Goal: Information Seeking & Learning: Learn about a topic

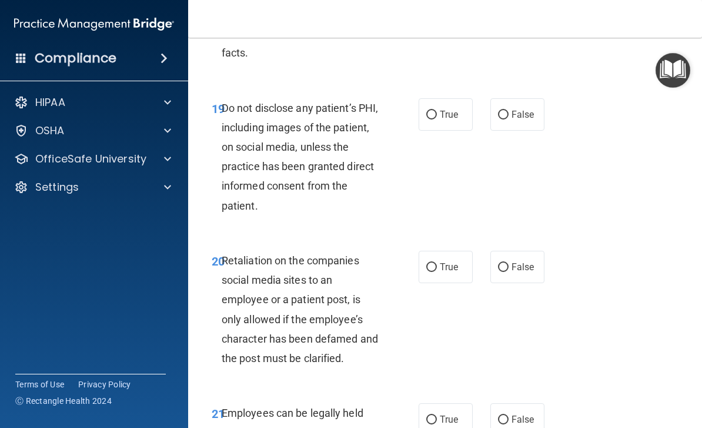
scroll to position [2709, 0]
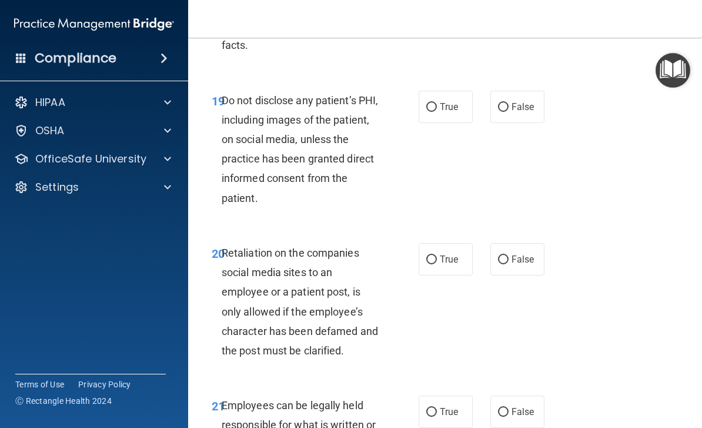
click at [426, 96] on label "True" at bounding box center [446, 107] width 54 height 32
click at [426, 103] on input "True" at bounding box center [431, 107] width 11 height 9
radio input "true"
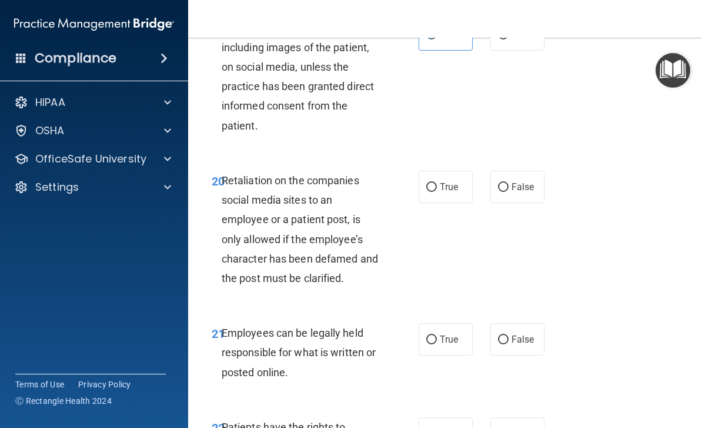
scroll to position [2787, 0]
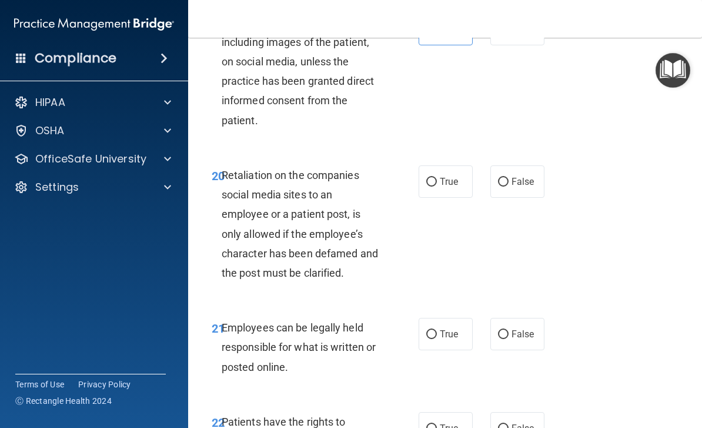
click at [441, 176] on span "True" at bounding box center [449, 181] width 18 height 11
click at [437, 178] on input "True" at bounding box center [431, 182] width 11 height 9
radio input "true"
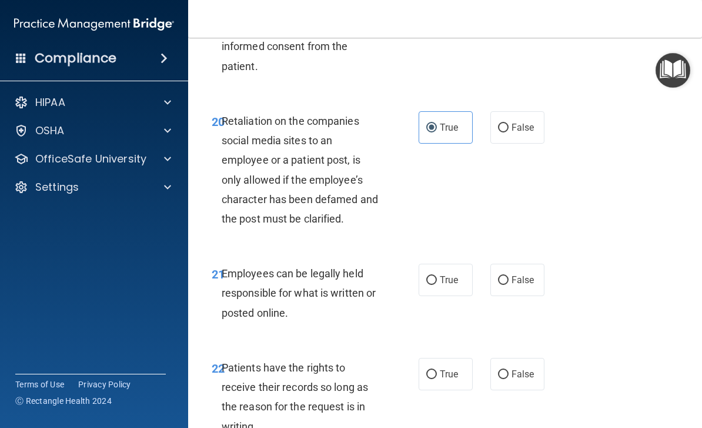
scroll to position [2952, 0]
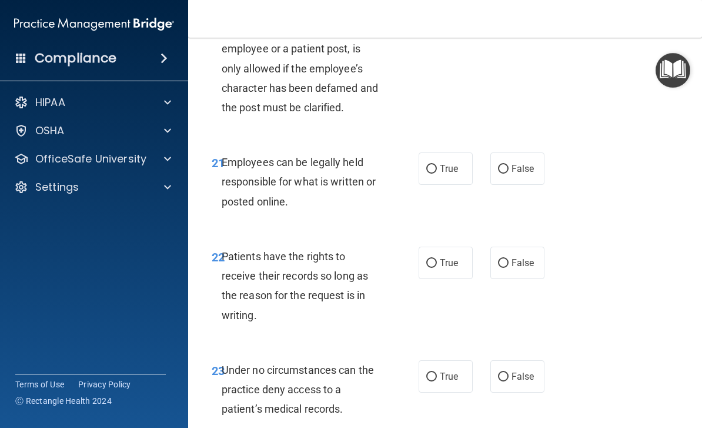
click at [429, 165] on input "True" at bounding box center [431, 169] width 11 height 9
radio input "true"
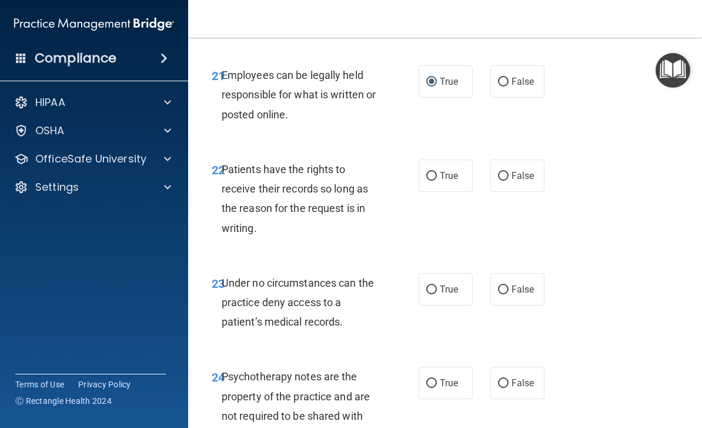
scroll to position [3043, 0]
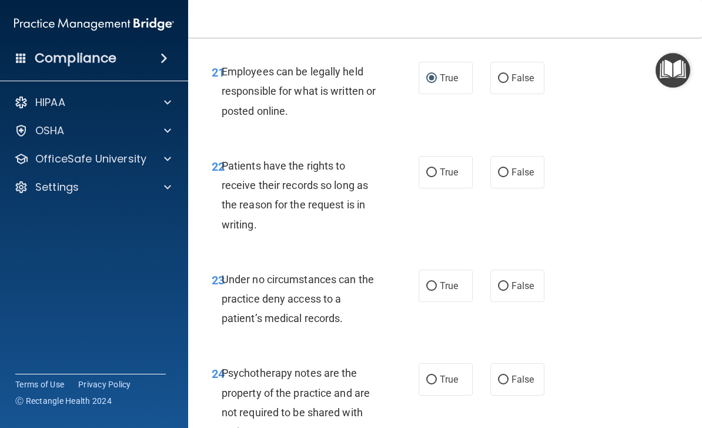
click at [461, 162] on label "True" at bounding box center [446, 172] width 54 height 32
click at [437, 168] on input "True" at bounding box center [431, 172] width 11 height 9
radio input "true"
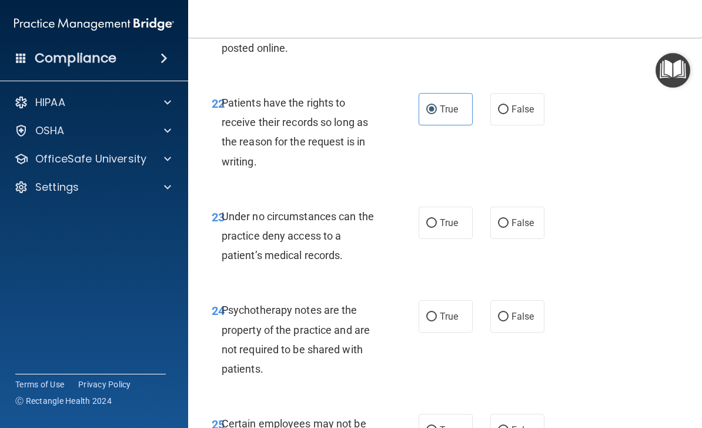
scroll to position [3104, 0]
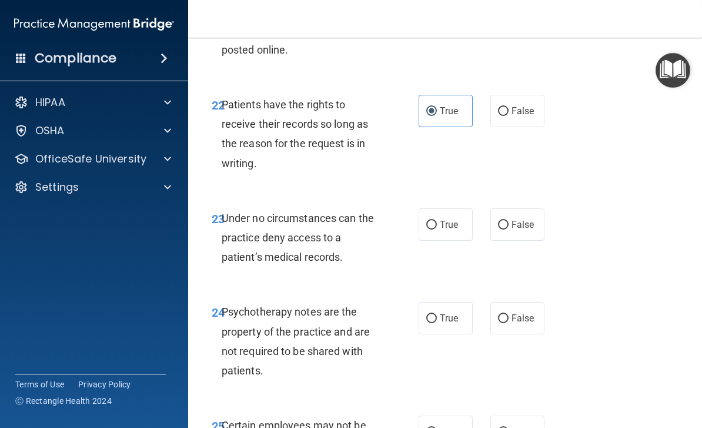
click at [515, 219] on span "False" at bounding box center [523, 224] width 23 height 11
click at [509, 221] on input "False" at bounding box center [503, 225] width 11 height 9
radio input "true"
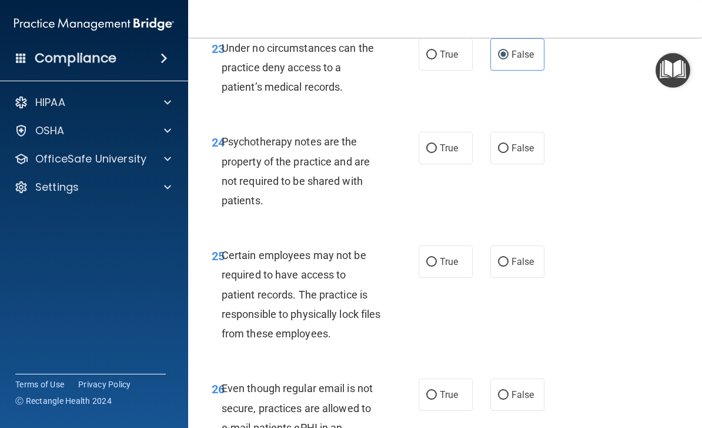
scroll to position [3284, 0]
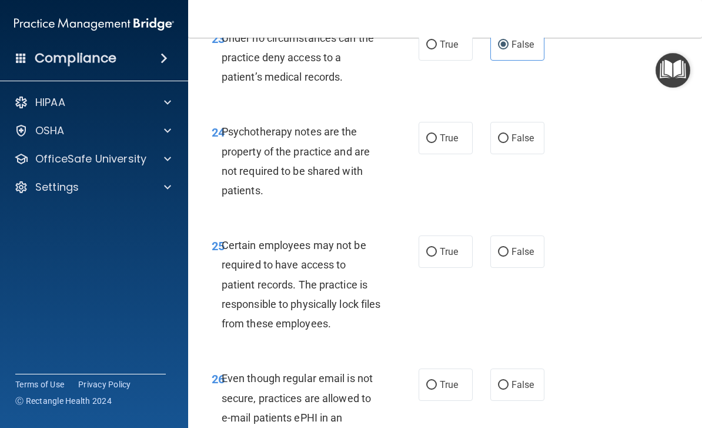
click at [435, 134] on input "True" at bounding box center [431, 138] width 11 height 9
radio input "true"
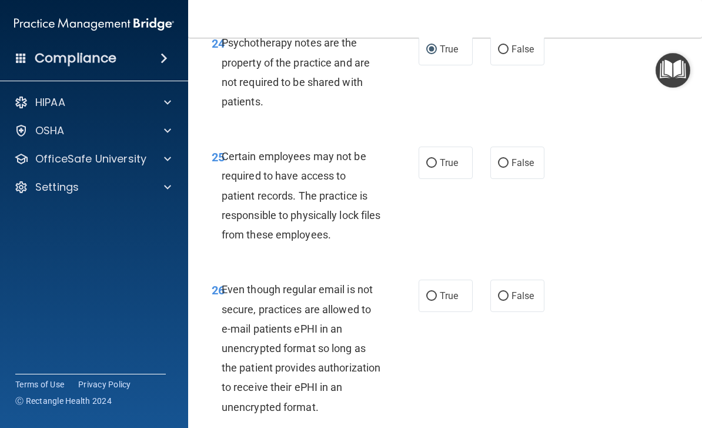
scroll to position [3375, 0]
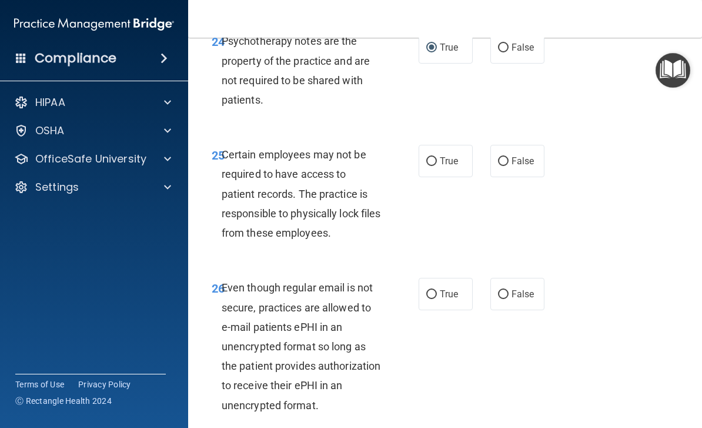
click at [501, 157] on input "False" at bounding box center [503, 161] width 11 height 9
radio input "true"
click at [443, 155] on span "True" at bounding box center [449, 160] width 18 height 11
click at [437, 157] on input "True" at bounding box center [431, 161] width 11 height 9
radio input "true"
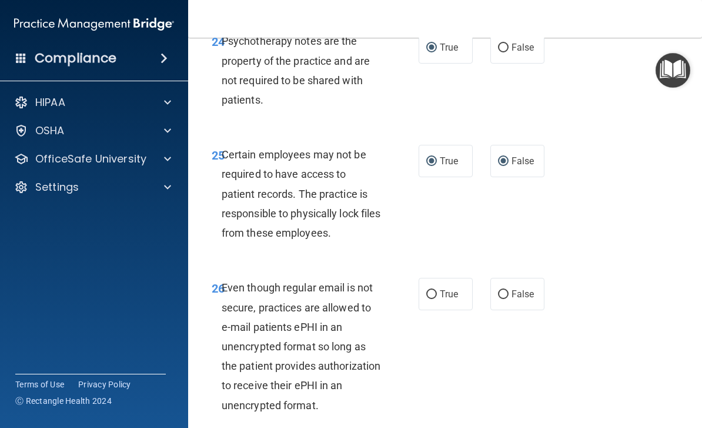
radio input "false"
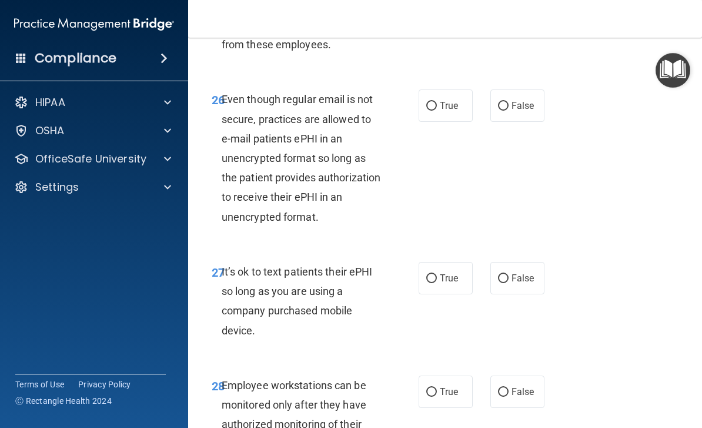
scroll to position [3560, 0]
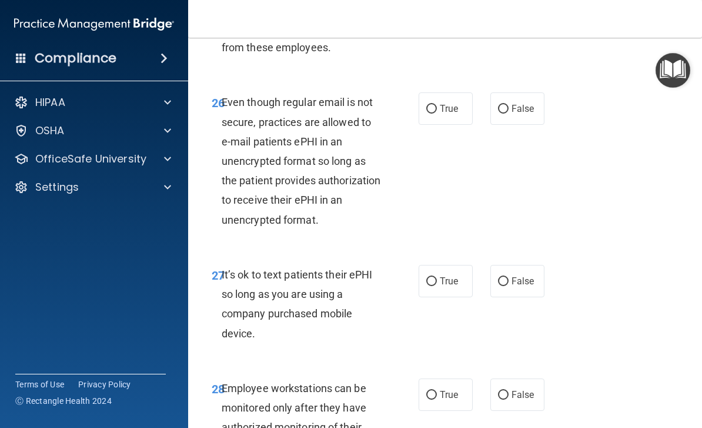
click at [447, 103] on span "True" at bounding box center [449, 108] width 18 height 11
click at [437, 105] on input "True" at bounding box center [431, 109] width 11 height 9
radio input "true"
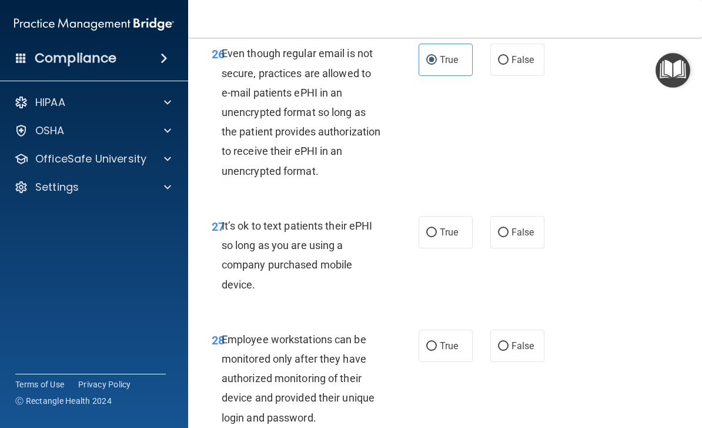
scroll to position [3678, 0]
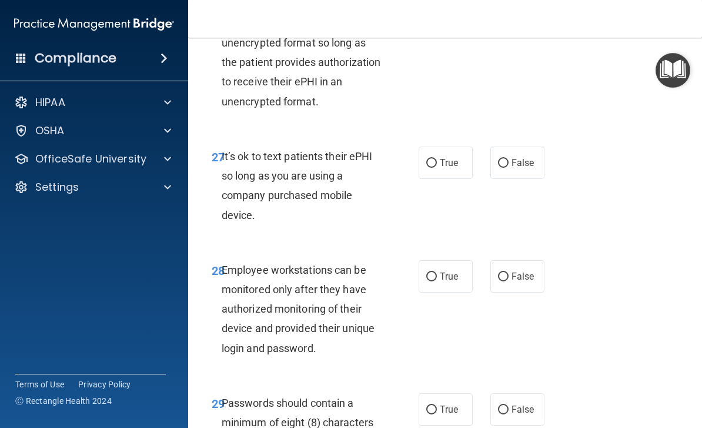
click at [498, 159] on input "False" at bounding box center [503, 163] width 11 height 9
radio input "true"
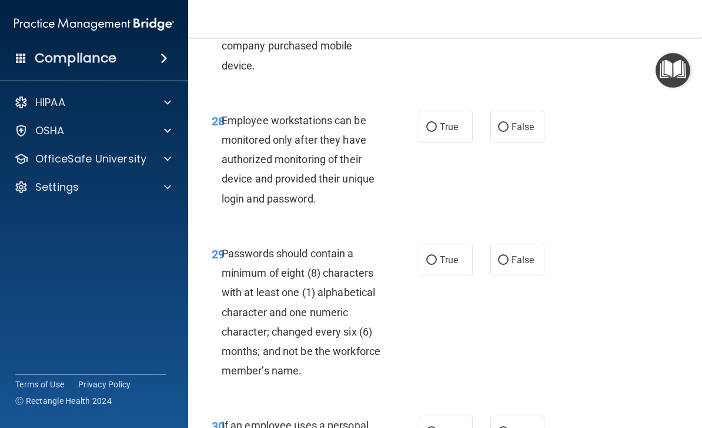
scroll to position [3836, 0]
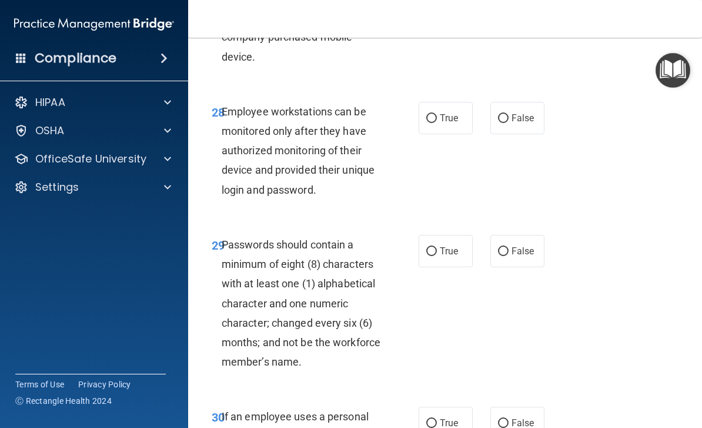
click at [436, 114] on input "True" at bounding box center [431, 118] width 11 height 9
radio input "true"
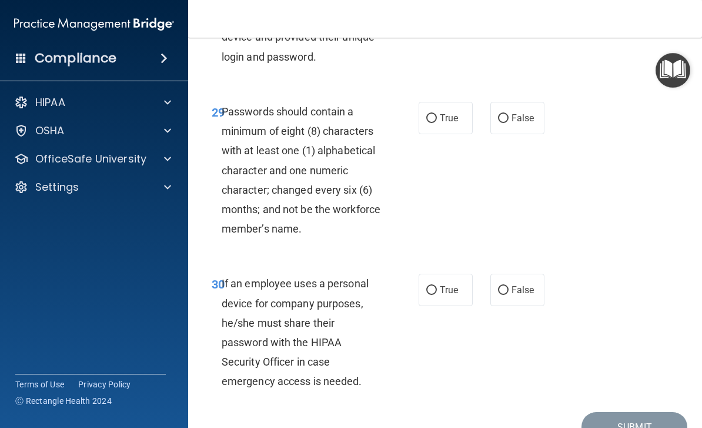
scroll to position [3979, 0]
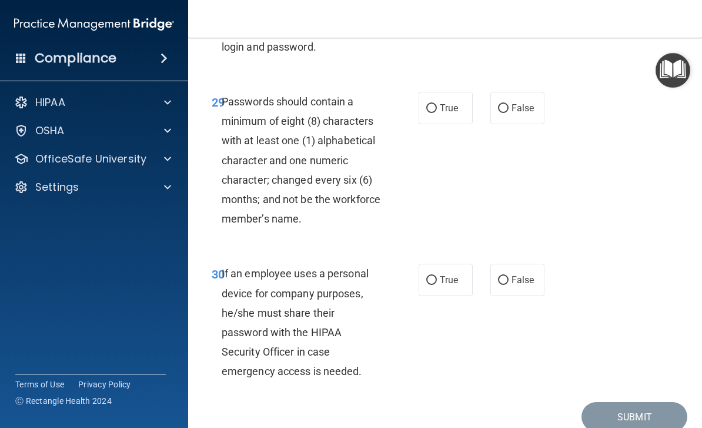
click at [441, 102] on span "True" at bounding box center [449, 107] width 18 height 11
click at [437, 104] on input "True" at bounding box center [431, 108] width 11 height 9
radio input "true"
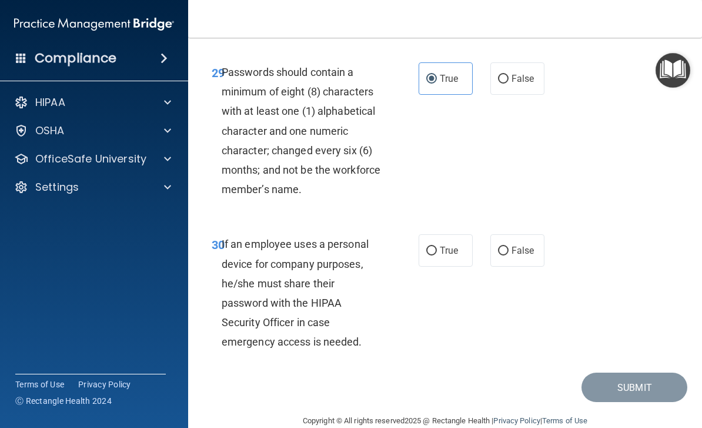
scroll to position [4008, 0]
click at [503, 247] on input "False" at bounding box center [503, 251] width 11 height 9
radio input "true"
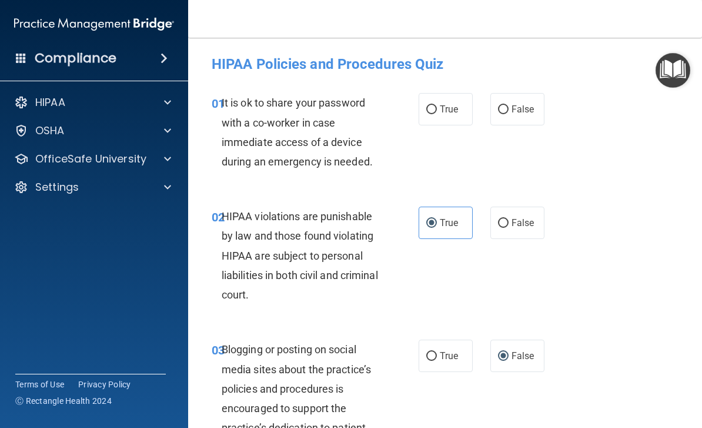
scroll to position [0, 0]
click at [491, 99] on label "False" at bounding box center [518, 109] width 54 height 32
click at [498, 105] on input "False" at bounding box center [503, 109] width 11 height 9
radio input "true"
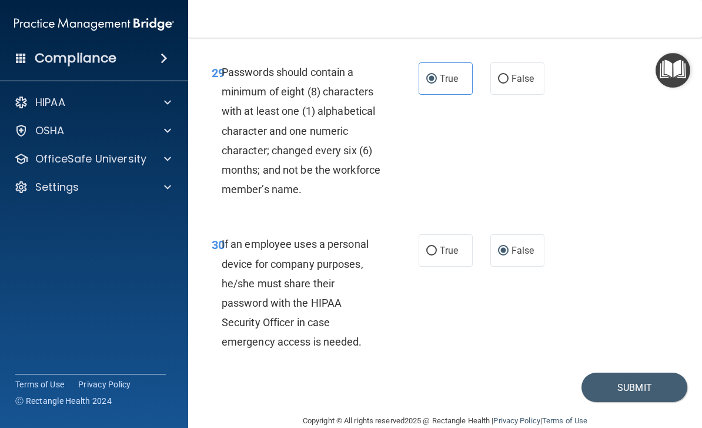
scroll to position [4008, 0]
click at [653, 373] on button "Submit" at bounding box center [635, 388] width 106 height 30
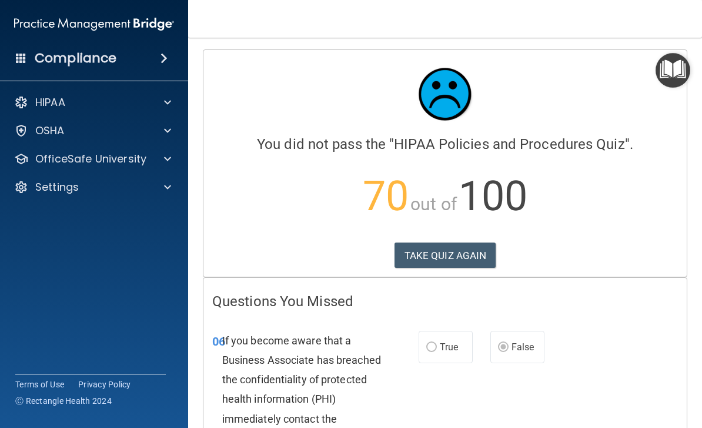
click at [472, 258] on button "TAKE QUIZ AGAIN" at bounding box center [446, 255] width 102 height 26
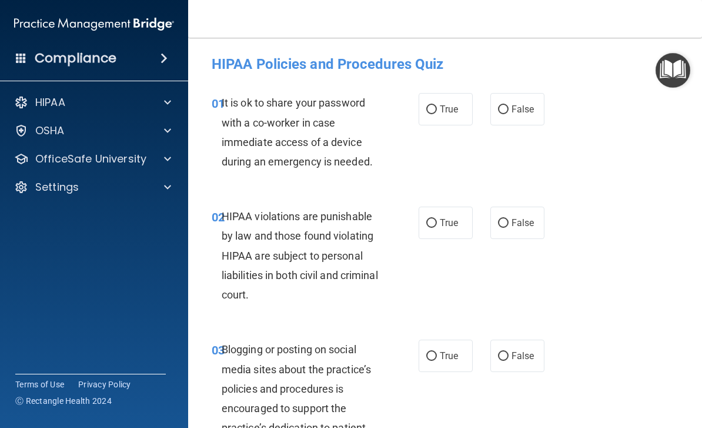
click at [515, 118] on label "False" at bounding box center [518, 109] width 54 height 32
click at [509, 114] on input "False" at bounding box center [503, 109] width 11 height 9
radio input "true"
click at [448, 213] on label "True" at bounding box center [446, 222] width 54 height 32
click at [437, 219] on input "True" at bounding box center [431, 223] width 11 height 9
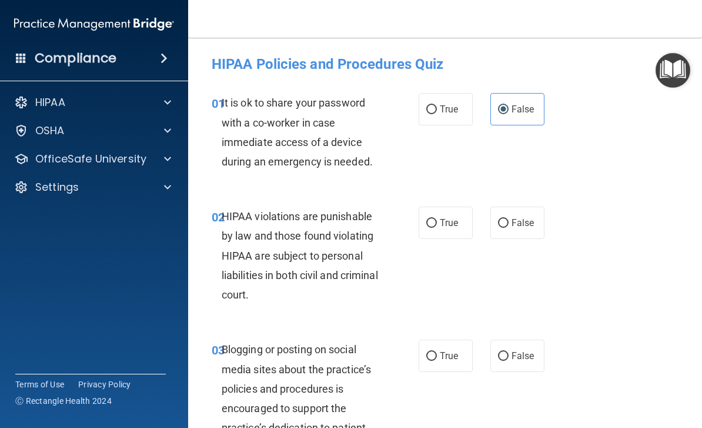
radio input "true"
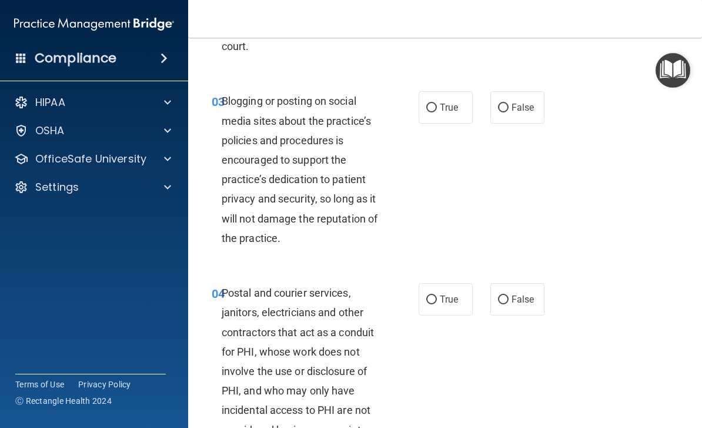
scroll to position [250, 0]
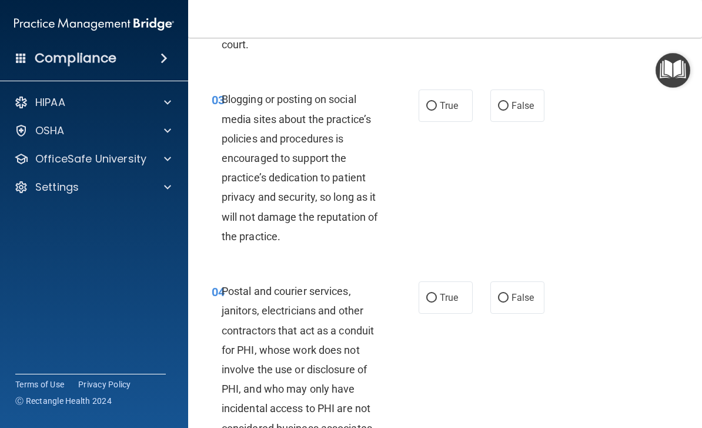
click at [436, 105] on input "True" at bounding box center [431, 106] width 11 height 9
radio input "true"
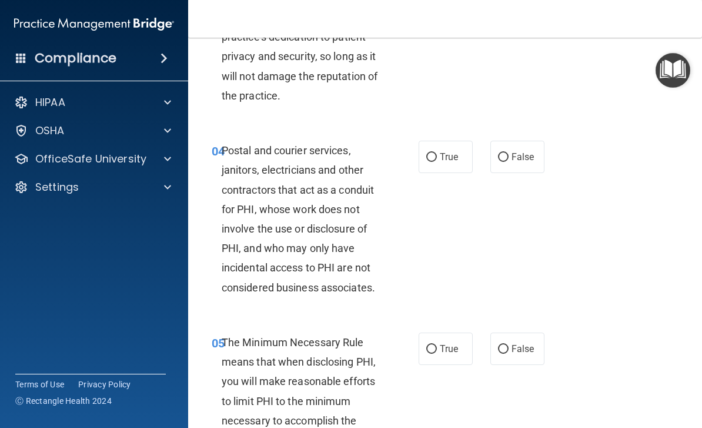
scroll to position [392, 0]
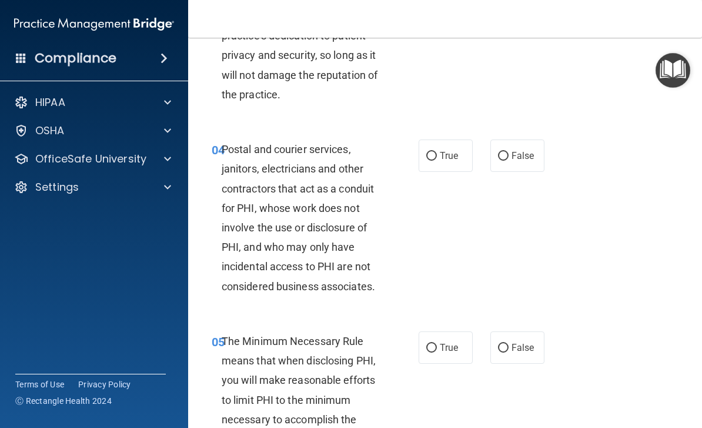
click at [421, 156] on label "True" at bounding box center [446, 155] width 54 height 32
click at [426, 156] on input "True" at bounding box center [431, 156] width 11 height 9
radio input "true"
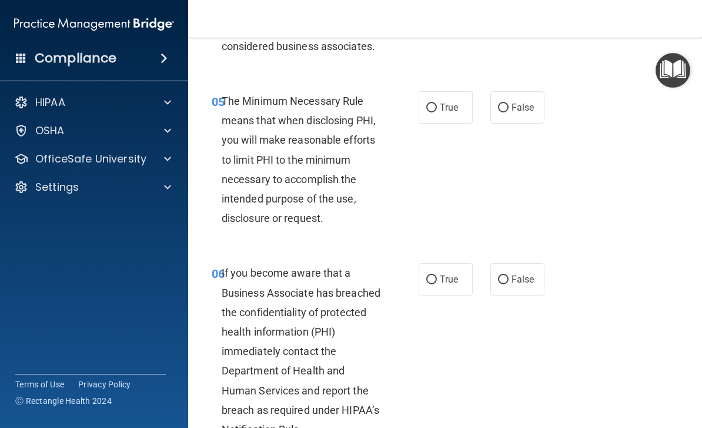
scroll to position [640, 0]
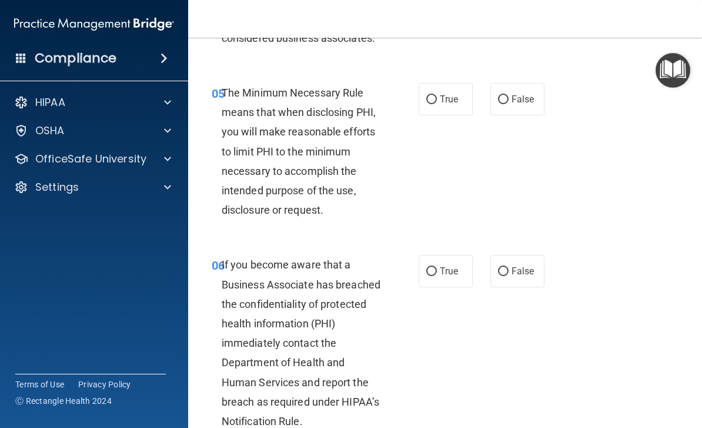
click at [442, 96] on span "True" at bounding box center [449, 99] width 18 height 11
click at [437, 96] on input "True" at bounding box center [431, 99] width 11 height 9
radio input "true"
click at [518, 293] on div "06 If you become aware that a Business Associate has breached the confidentiali…" at bounding box center [445, 345] width 485 height 211
click at [523, 266] on span "False" at bounding box center [523, 270] width 23 height 11
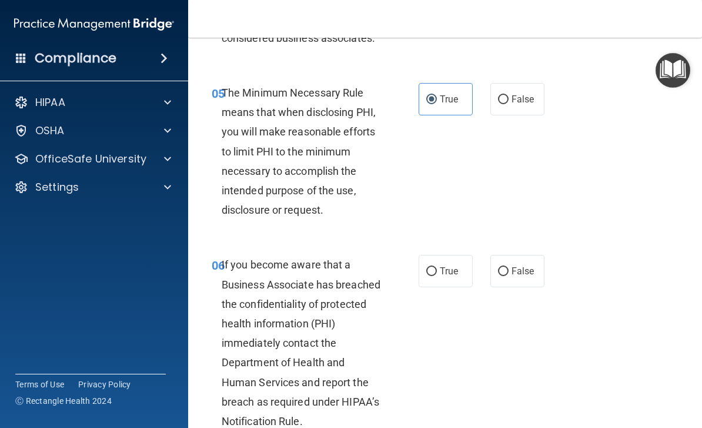
click at [509, 267] on input "False" at bounding box center [503, 271] width 11 height 9
radio input "true"
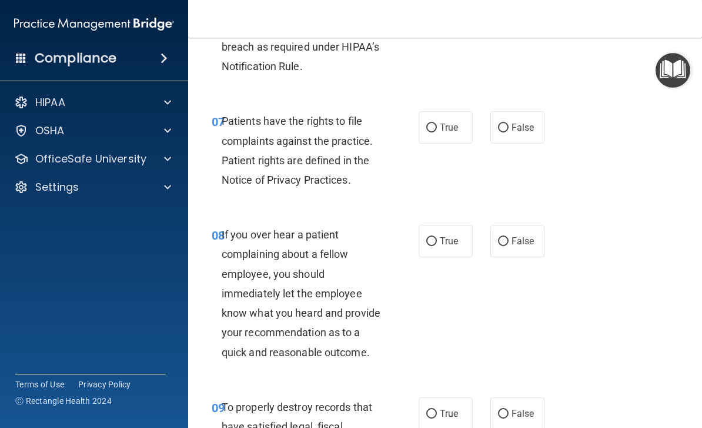
scroll to position [993, 0]
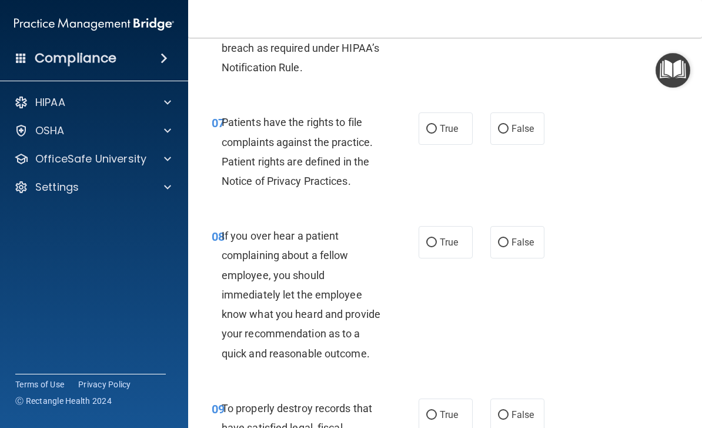
click at [441, 112] on label "True" at bounding box center [446, 128] width 54 height 32
click at [437, 125] on input "True" at bounding box center [431, 129] width 11 height 9
radio input "true"
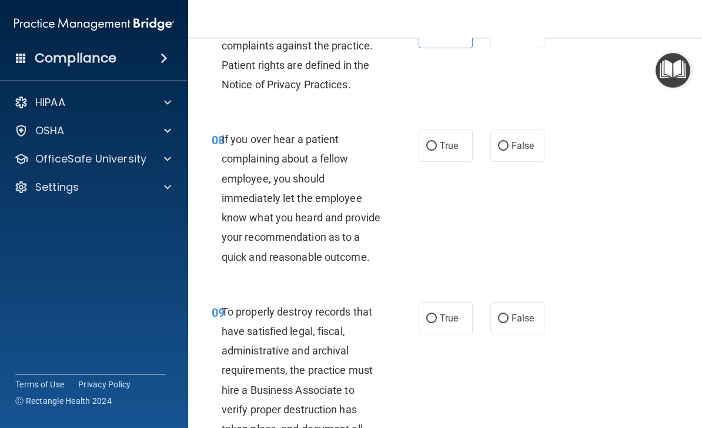
scroll to position [1102, 0]
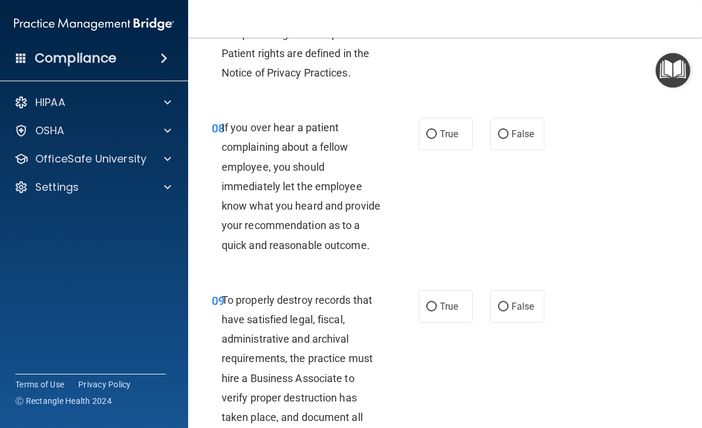
click at [511, 126] on label "False" at bounding box center [518, 134] width 54 height 32
click at [509, 130] on input "False" at bounding box center [503, 134] width 11 height 9
radio input "true"
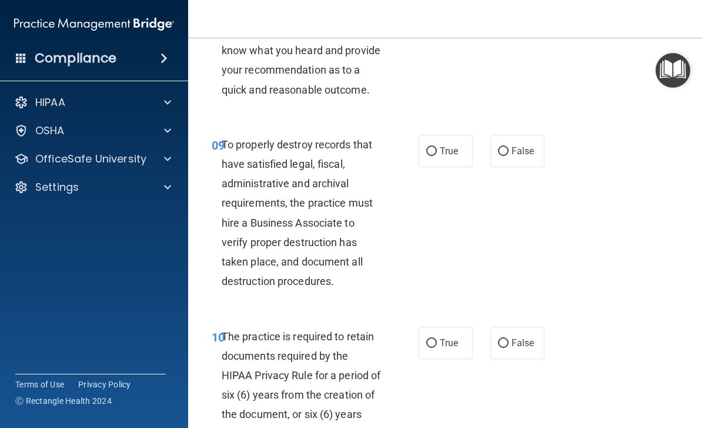
scroll to position [1256, 0]
click at [499, 148] on input "False" at bounding box center [503, 152] width 11 height 9
radio input "true"
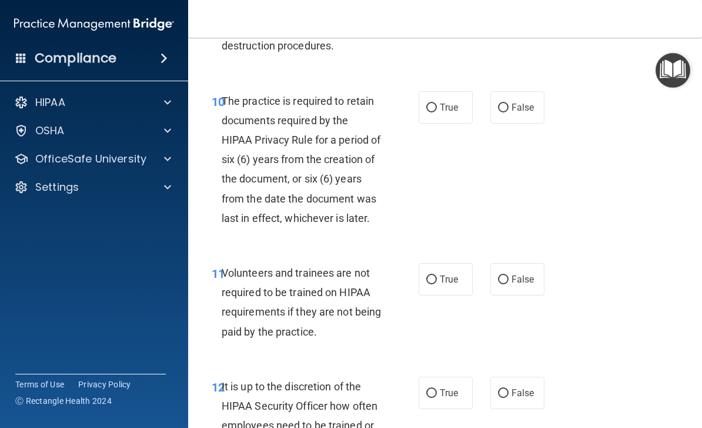
scroll to position [1502, 0]
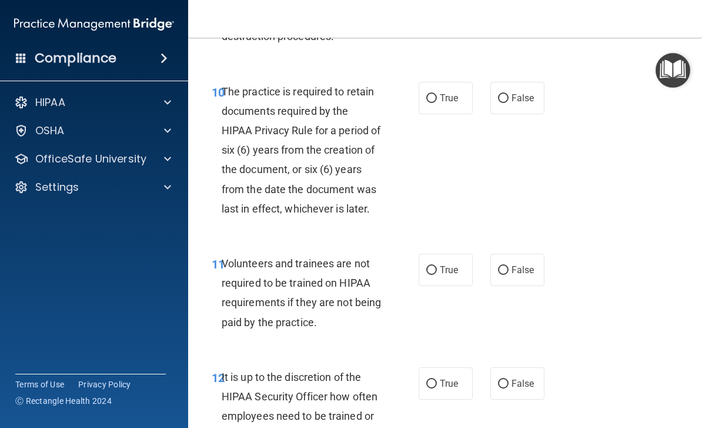
click at [441, 92] on span "True" at bounding box center [449, 97] width 18 height 11
click at [437, 94] on input "True" at bounding box center [431, 98] width 11 height 9
radio input "true"
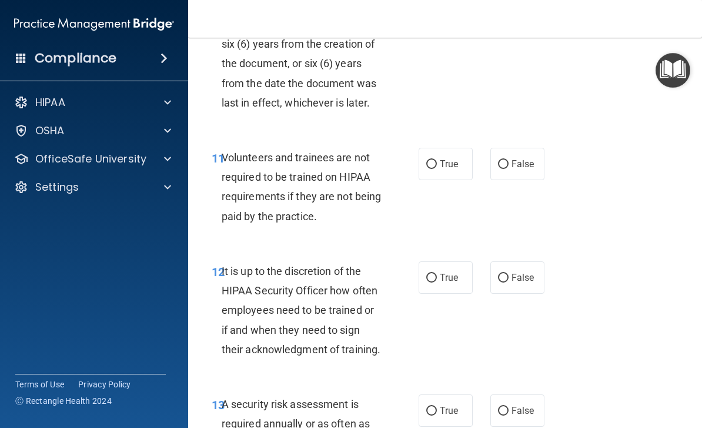
scroll to position [1609, 0]
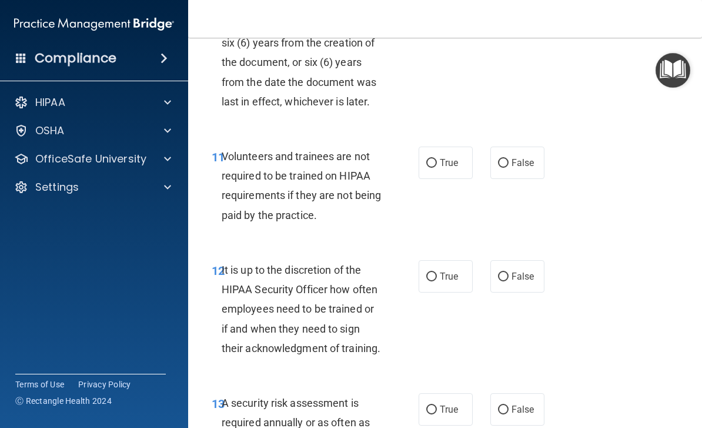
click at [431, 161] on label "True" at bounding box center [446, 162] width 54 height 32
click at [431, 161] on input "True" at bounding box center [431, 163] width 11 height 9
radio input "true"
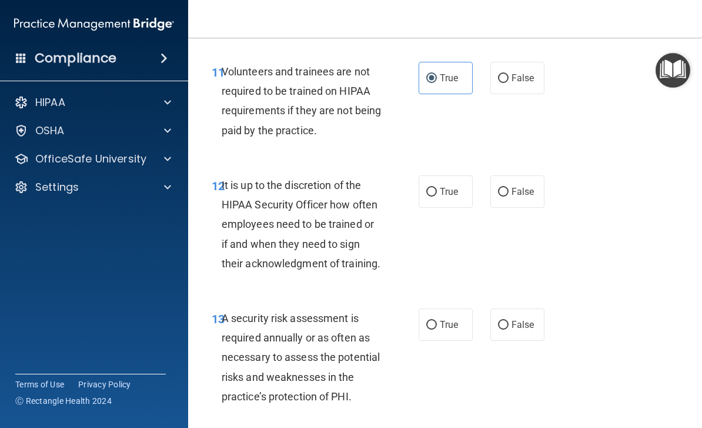
scroll to position [1696, 0]
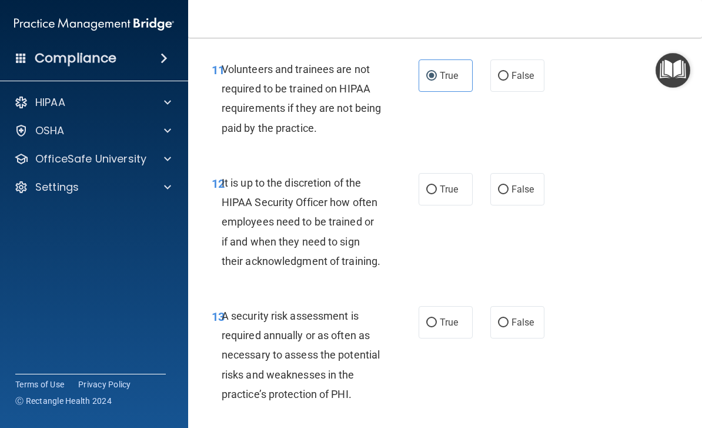
click at [424, 185] on label "True" at bounding box center [446, 189] width 54 height 32
click at [426, 185] on input "True" at bounding box center [431, 189] width 11 height 9
radio input "true"
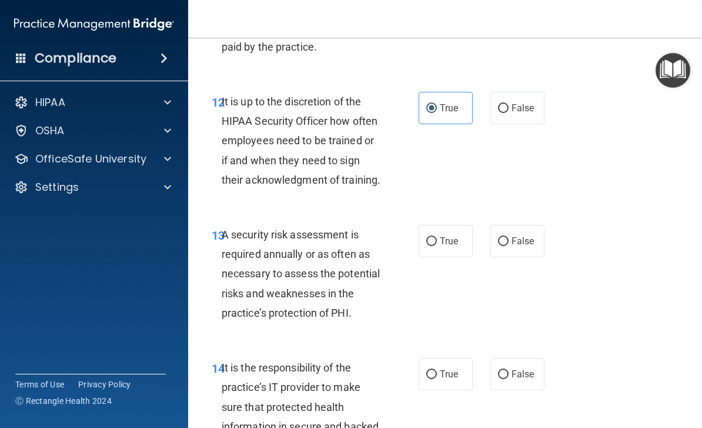
scroll to position [1846, 0]
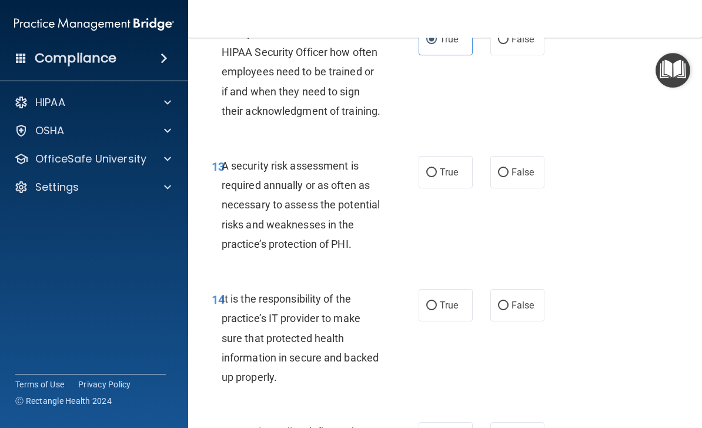
click at [515, 156] on label "False" at bounding box center [518, 172] width 54 height 32
click at [509, 168] on input "False" at bounding box center [503, 172] width 11 height 9
radio input "true"
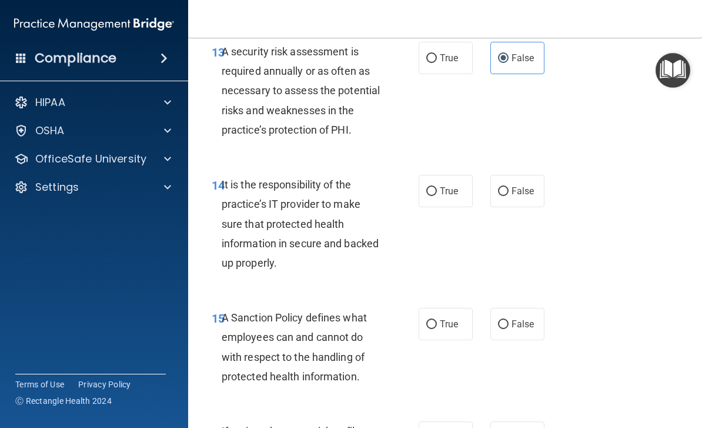
scroll to position [1955, 0]
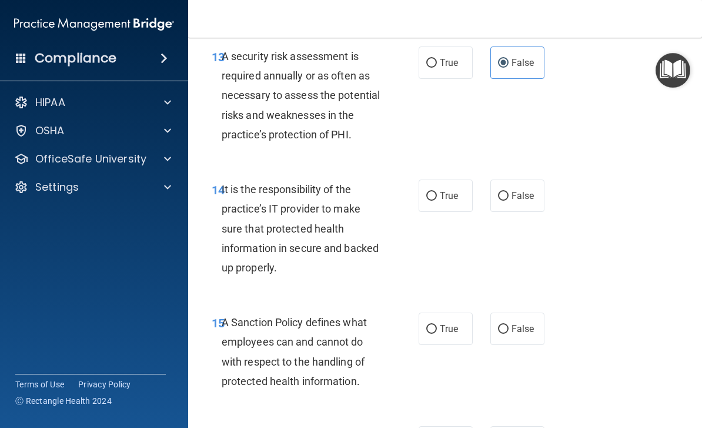
click at [505, 192] on input "False" at bounding box center [503, 196] width 11 height 9
radio input "true"
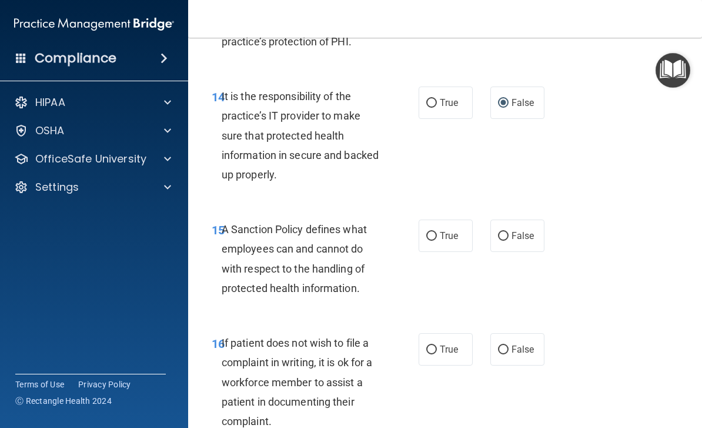
scroll to position [2052, 0]
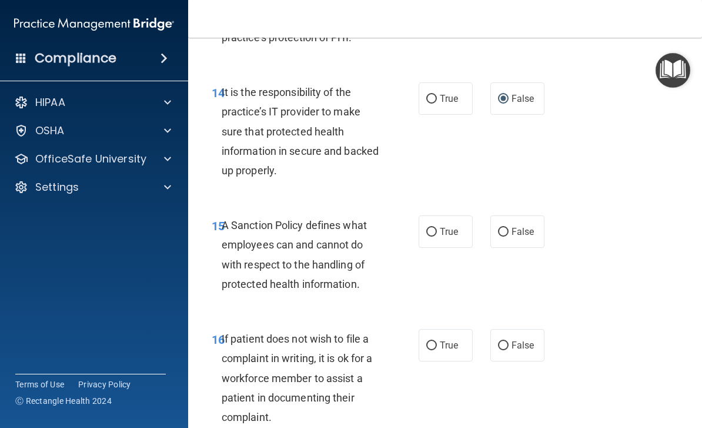
click at [443, 226] on span "True" at bounding box center [449, 231] width 18 height 11
click at [437, 228] on input "True" at bounding box center [431, 232] width 11 height 9
radio input "true"
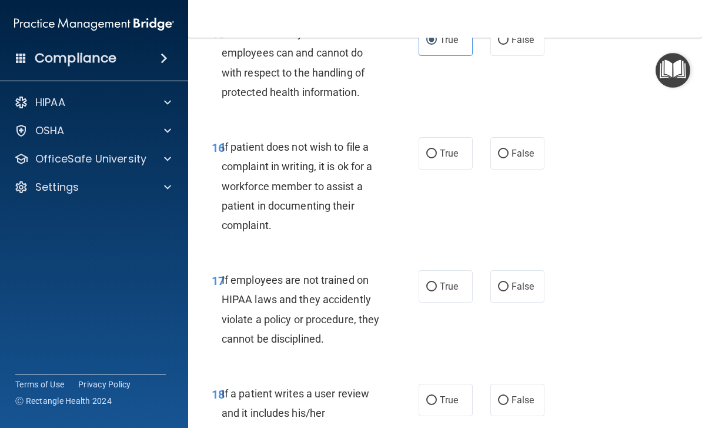
scroll to position [2250, 0]
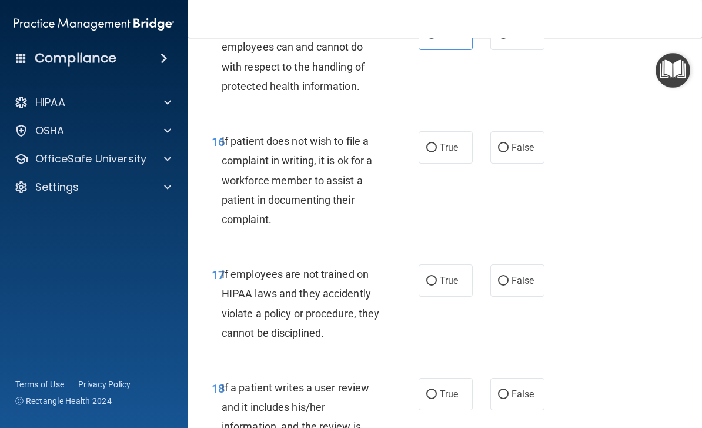
click at [449, 147] on label "True" at bounding box center [446, 147] width 54 height 32
click at [437, 147] on input "True" at bounding box center [431, 148] width 11 height 9
radio input "true"
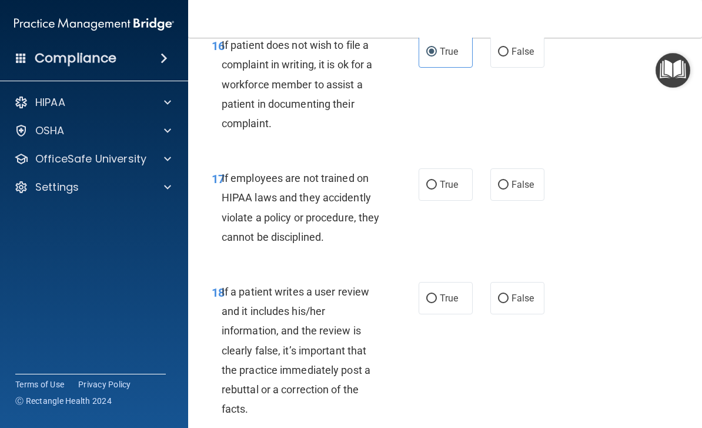
scroll to position [2350, 0]
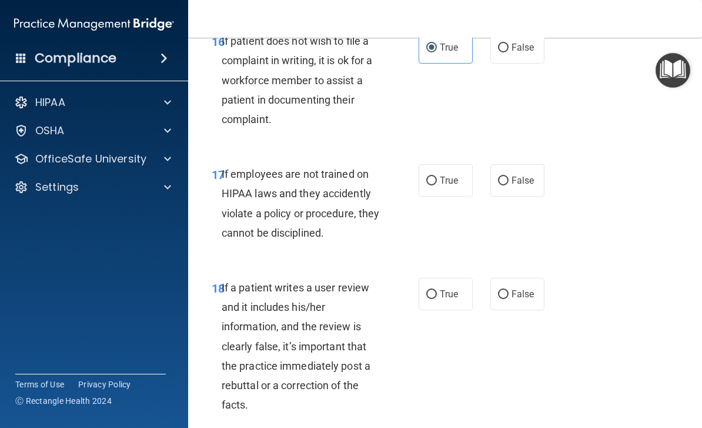
click at [436, 176] on input "True" at bounding box center [431, 180] width 11 height 9
radio input "true"
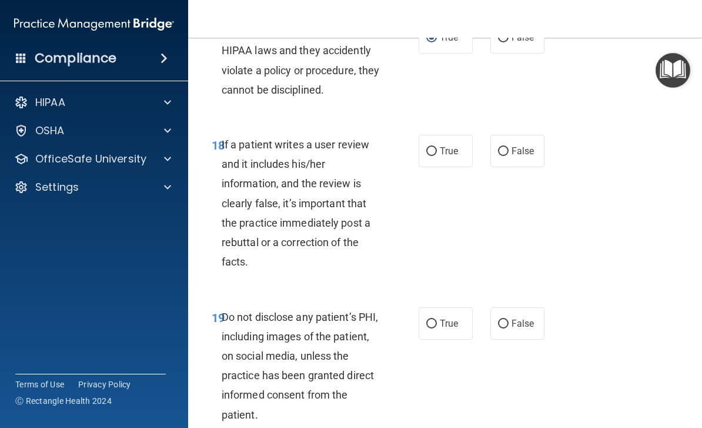
scroll to position [2494, 0]
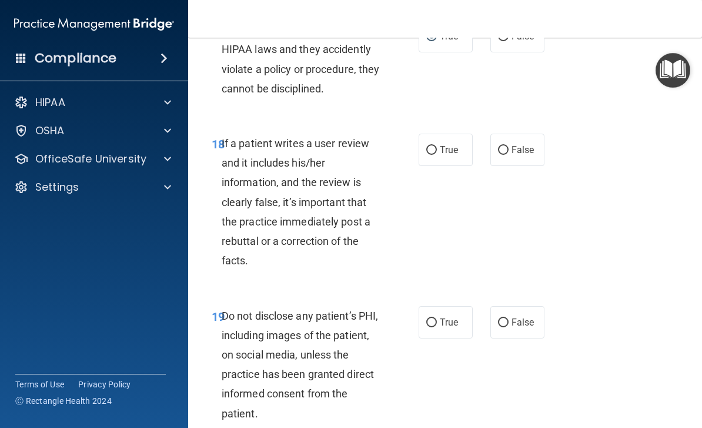
click at [448, 144] on label "True" at bounding box center [446, 150] width 54 height 32
click at [437, 146] on input "True" at bounding box center [431, 150] width 11 height 9
radio input "true"
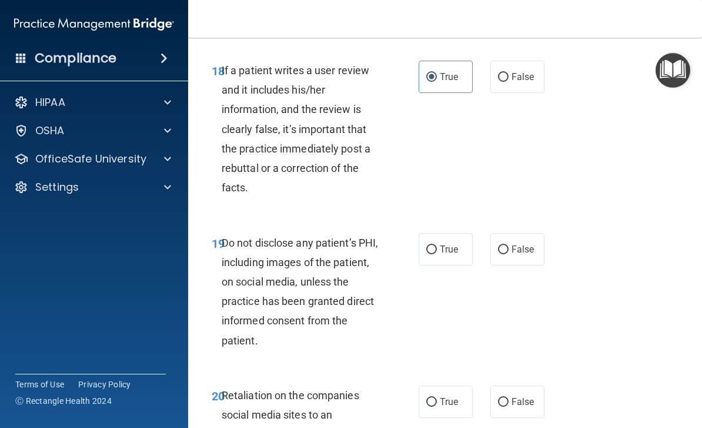
scroll to position [2633, 0]
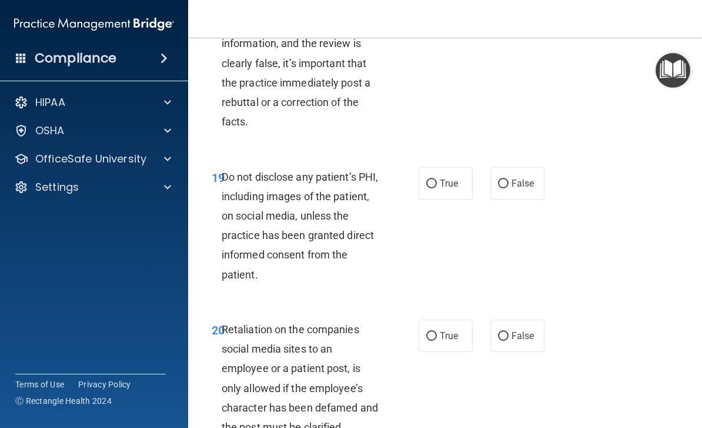
click at [523, 176] on label "False" at bounding box center [518, 183] width 54 height 32
click at [509, 179] on input "False" at bounding box center [503, 183] width 11 height 9
radio input "true"
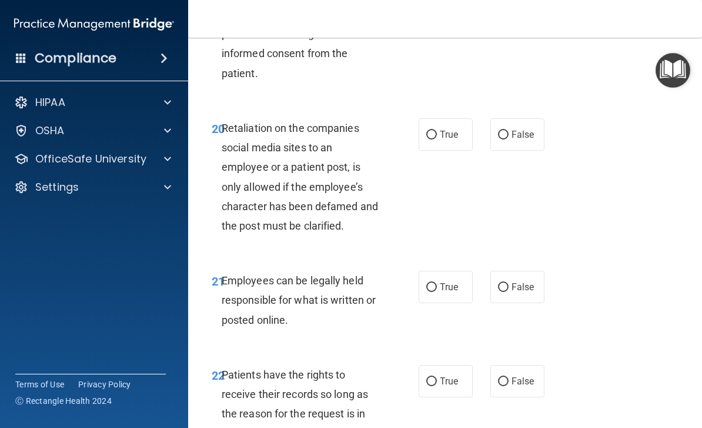
scroll to position [2835, 0]
click at [448, 129] on label "True" at bounding box center [446, 134] width 54 height 32
click at [437, 130] on input "True" at bounding box center [431, 134] width 11 height 9
radio input "true"
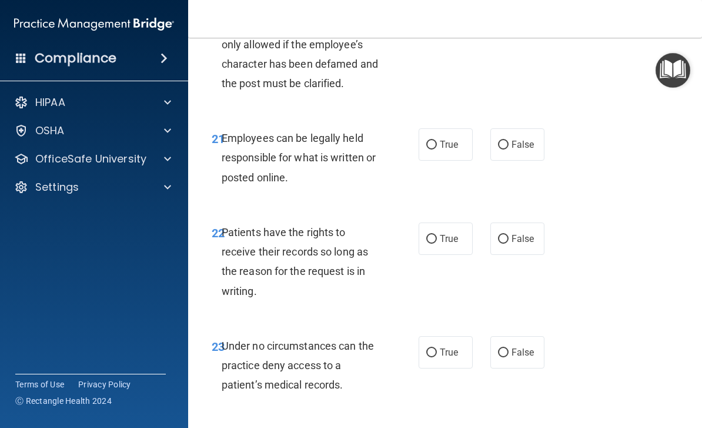
scroll to position [2977, 0]
click at [466, 139] on label "True" at bounding box center [446, 144] width 54 height 32
click at [437, 140] on input "True" at bounding box center [431, 144] width 11 height 9
radio input "true"
click at [440, 235] on label "True" at bounding box center [446, 238] width 54 height 32
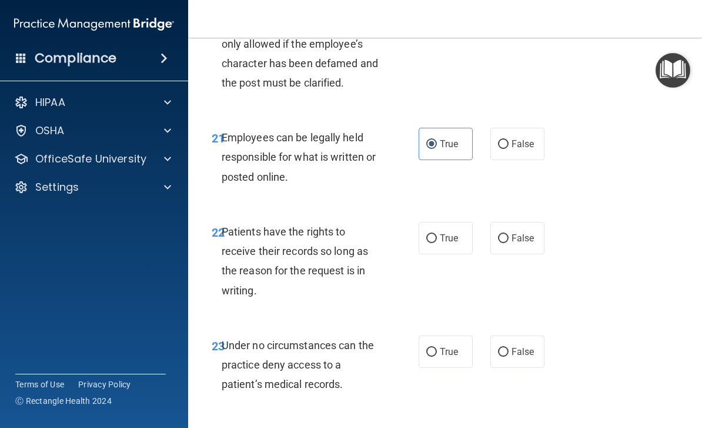
click at [437, 235] on input "True" at bounding box center [431, 238] width 11 height 9
radio input "true"
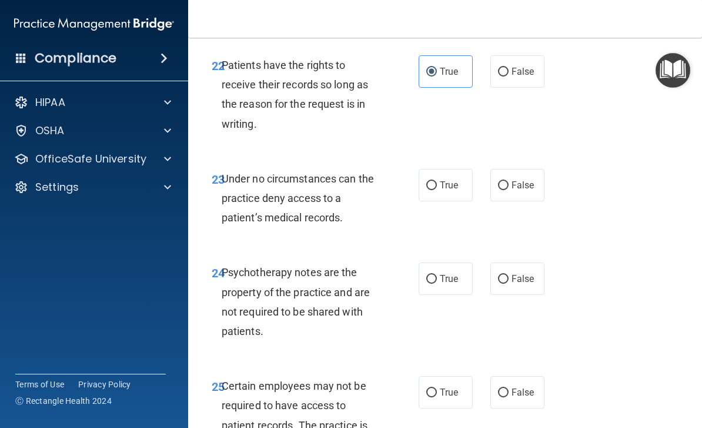
scroll to position [3152, 0]
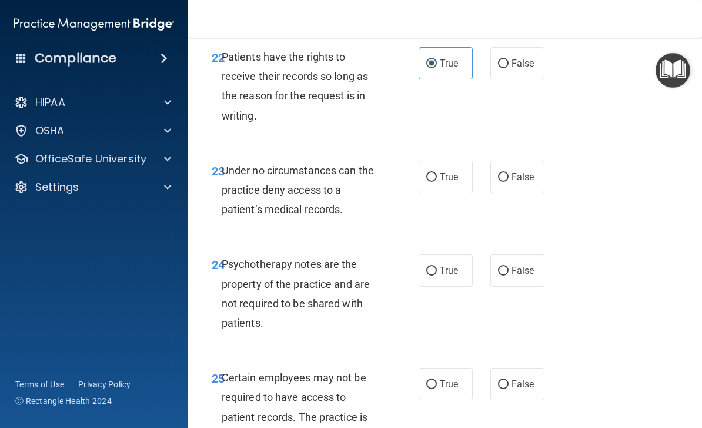
click at [519, 174] on label "False" at bounding box center [518, 177] width 54 height 32
click at [509, 174] on input "False" at bounding box center [503, 177] width 11 height 9
radio input "true"
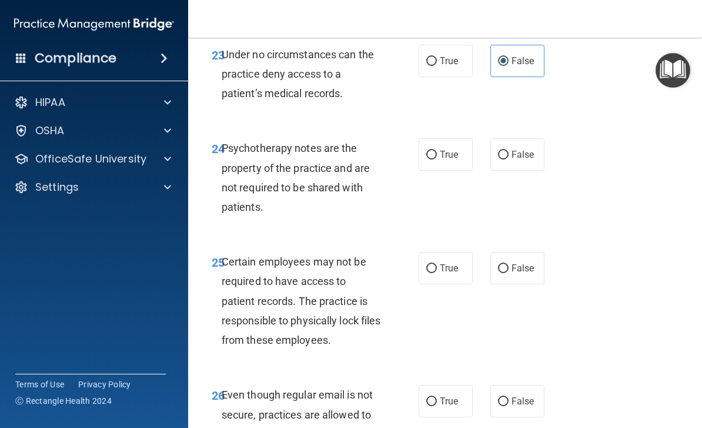
scroll to position [3272, 0]
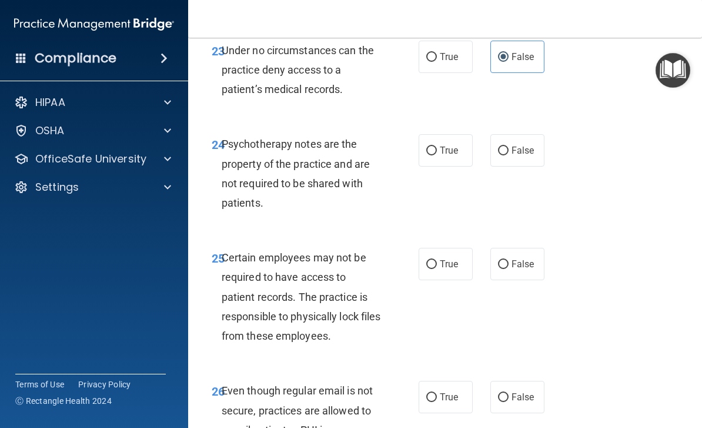
click at [506, 146] on input "False" at bounding box center [503, 150] width 11 height 9
radio input "true"
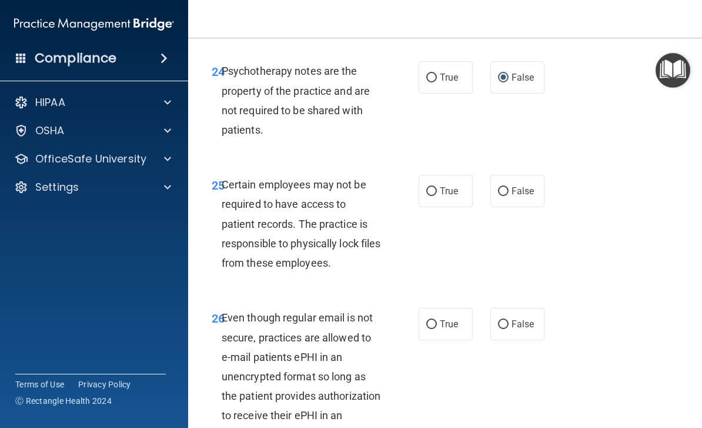
scroll to position [3345, 0]
click at [515, 184] on label "False" at bounding box center [518, 190] width 54 height 32
click at [509, 186] on input "False" at bounding box center [503, 190] width 11 height 9
radio input "true"
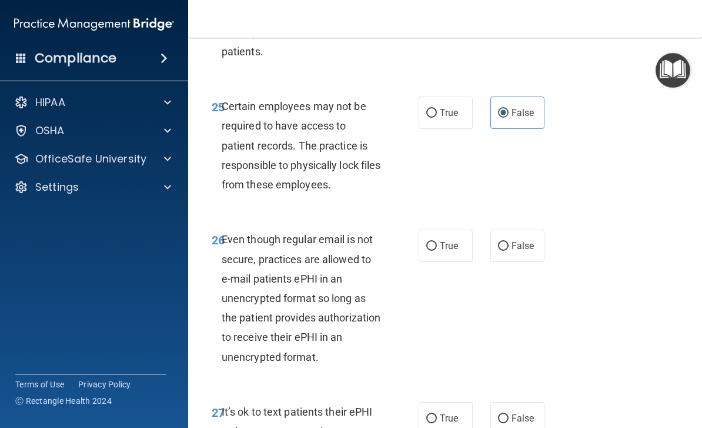
scroll to position [3422, 0]
click at [459, 236] on label "True" at bounding box center [446, 246] width 54 height 32
click at [437, 242] on input "True" at bounding box center [431, 246] width 11 height 9
radio input "true"
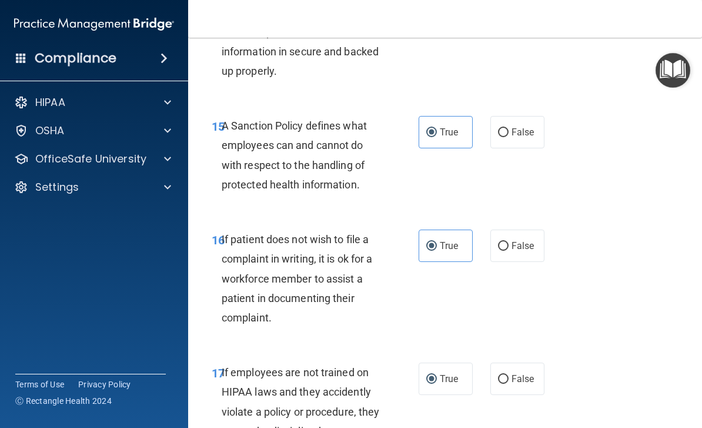
scroll to position [2141, 0]
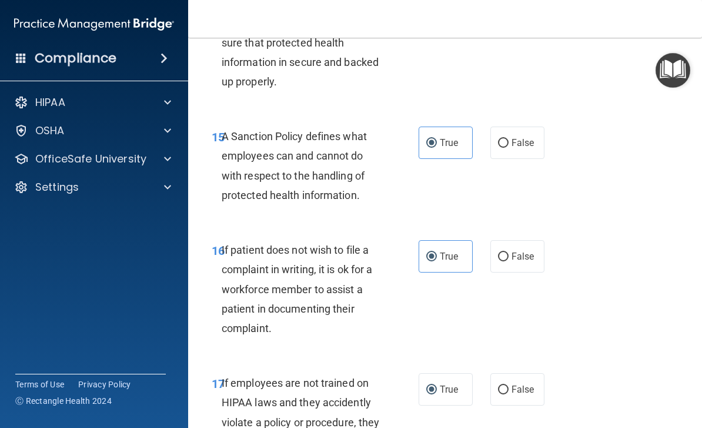
click at [503, 139] on input "False" at bounding box center [503, 143] width 11 height 9
radio input "true"
radio input "false"
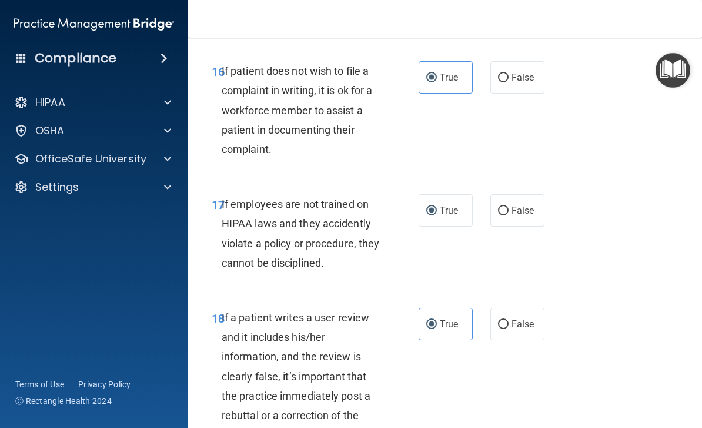
scroll to position [2321, 0]
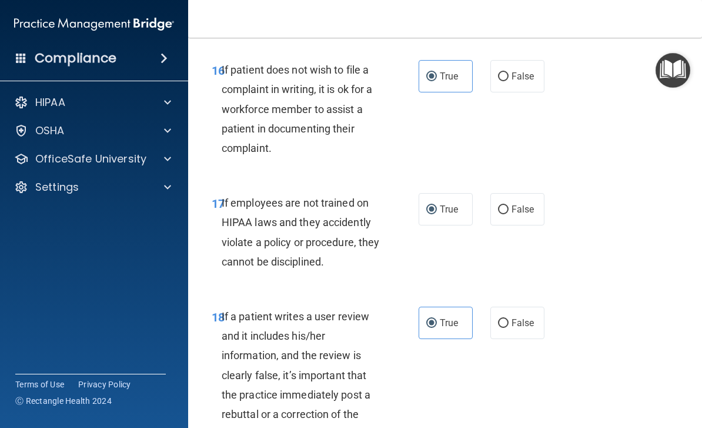
click at [497, 204] on label "False" at bounding box center [518, 209] width 54 height 32
click at [498, 205] on input "False" at bounding box center [503, 209] width 11 height 9
radio input "true"
radio input "false"
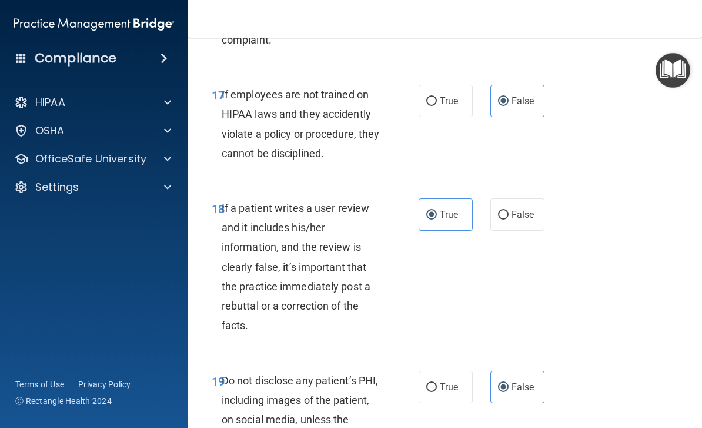
click at [504, 211] on input "False" at bounding box center [503, 215] width 11 height 9
radio input "true"
radio input "false"
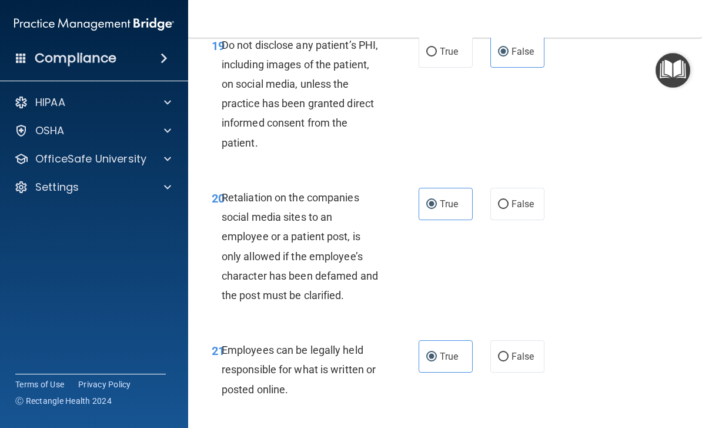
scroll to position [2765, 0]
click at [519, 198] on span "False" at bounding box center [523, 203] width 23 height 11
click at [509, 199] on input "False" at bounding box center [503, 203] width 11 height 9
radio input "true"
radio input "false"
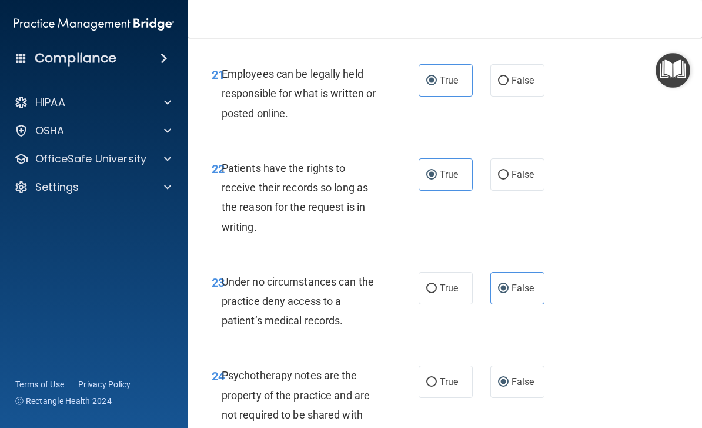
scroll to position [3041, 0]
click at [521, 168] on span "False" at bounding box center [523, 173] width 23 height 11
click at [509, 170] on input "False" at bounding box center [503, 174] width 11 height 9
radio input "true"
radio input "false"
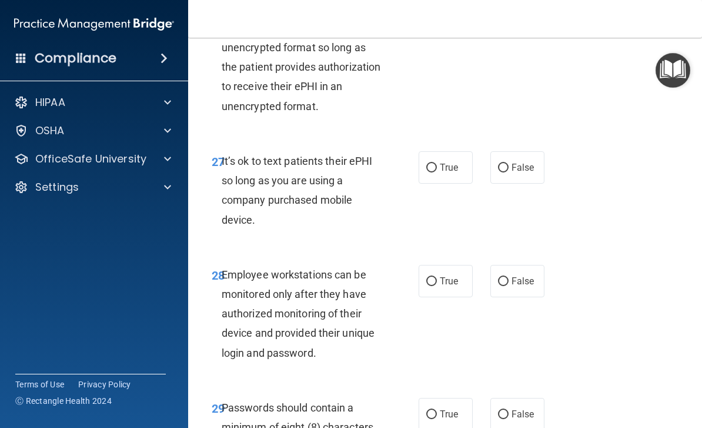
scroll to position [3684, 0]
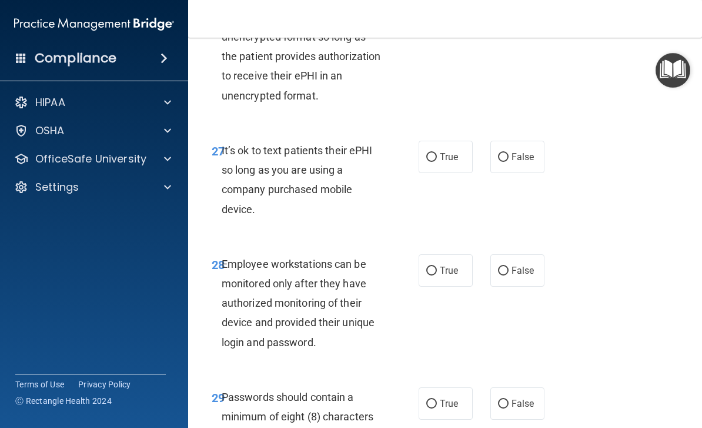
click at [515, 265] on span "False" at bounding box center [523, 270] width 23 height 11
click at [509, 266] on input "False" at bounding box center [503, 270] width 11 height 9
radio input "true"
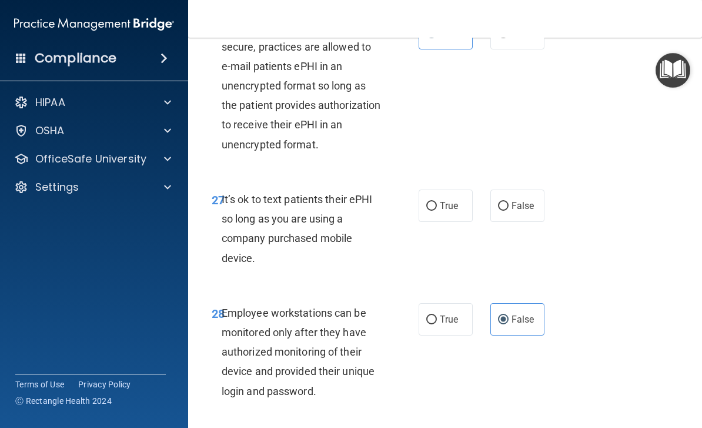
scroll to position [3625, 0]
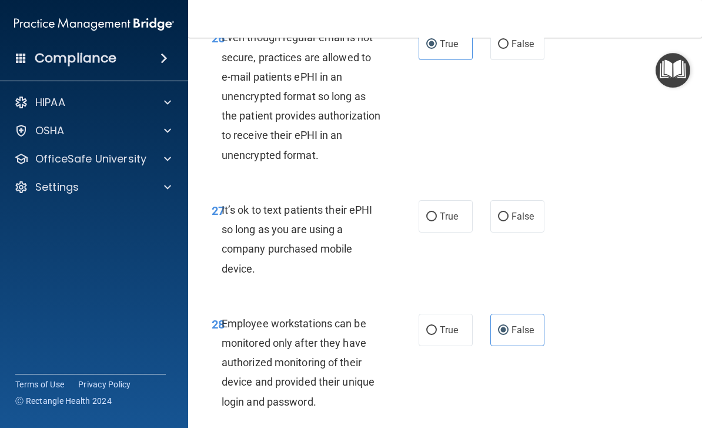
click at [441, 211] on span "True" at bounding box center [449, 216] width 18 height 11
click at [437, 212] on input "True" at bounding box center [431, 216] width 11 height 9
radio input "true"
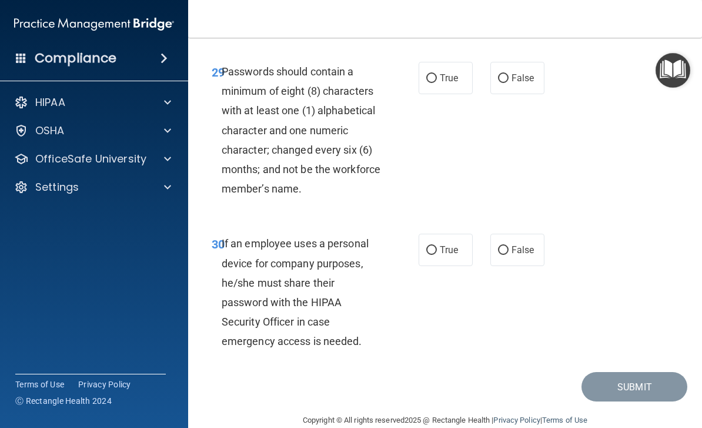
scroll to position [4008, 0]
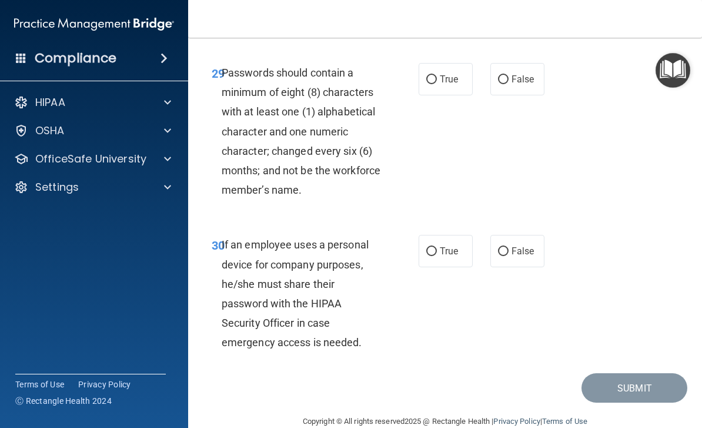
click at [528, 243] on label "False" at bounding box center [518, 251] width 54 height 32
click at [509, 247] on input "False" at bounding box center [503, 251] width 11 height 9
radio input "true"
click at [436, 75] on input "True" at bounding box center [431, 79] width 11 height 9
radio input "true"
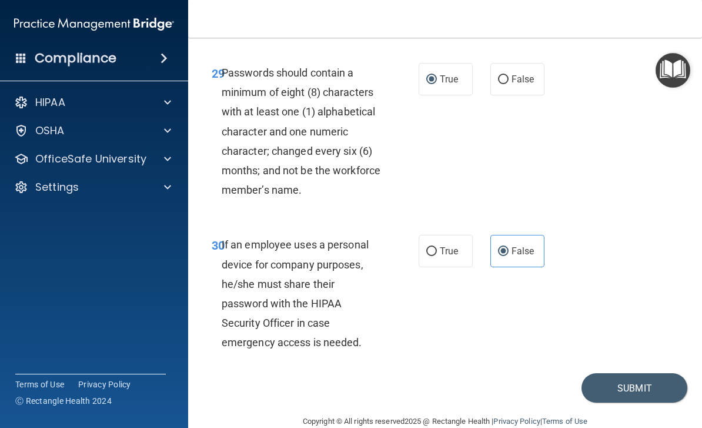
click at [641, 373] on button "Submit" at bounding box center [635, 388] width 106 height 30
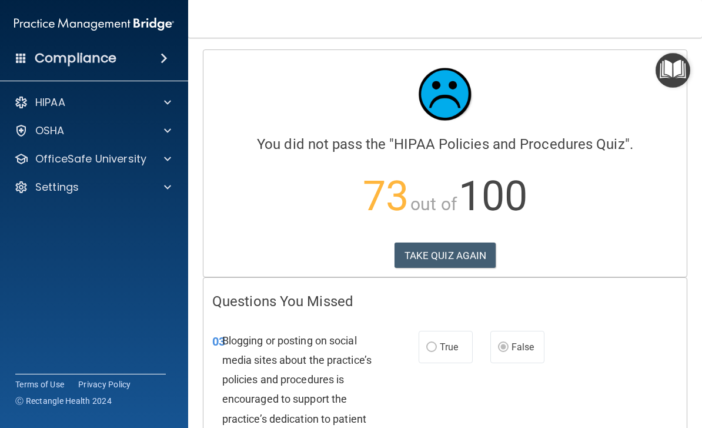
click at [460, 261] on button "TAKE QUIZ AGAIN" at bounding box center [446, 255] width 102 height 26
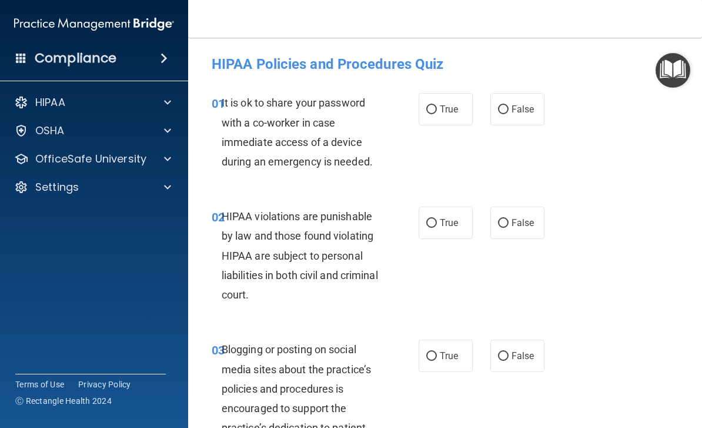
click at [521, 107] on span "False" at bounding box center [523, 109] width 23 height 11
click at [509, 107] on input "False" at bounding box center [503, 109] width 11 height 9
radio input "true"
click at [435, 220] on input "True" at bounding box center [431, 223] width 11 height 9
radio input "true"
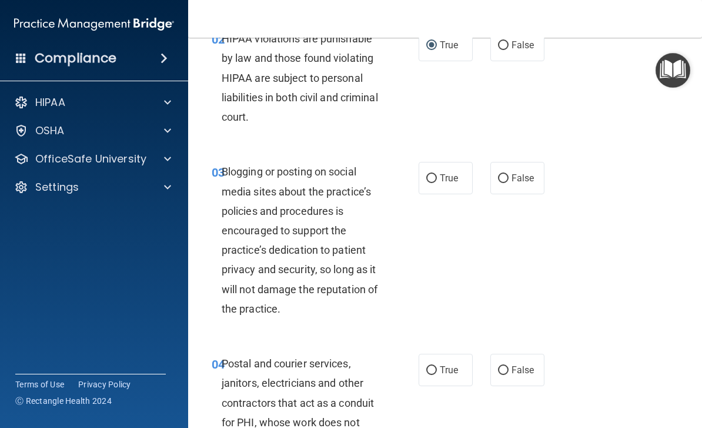
scroll to position [276, 0]
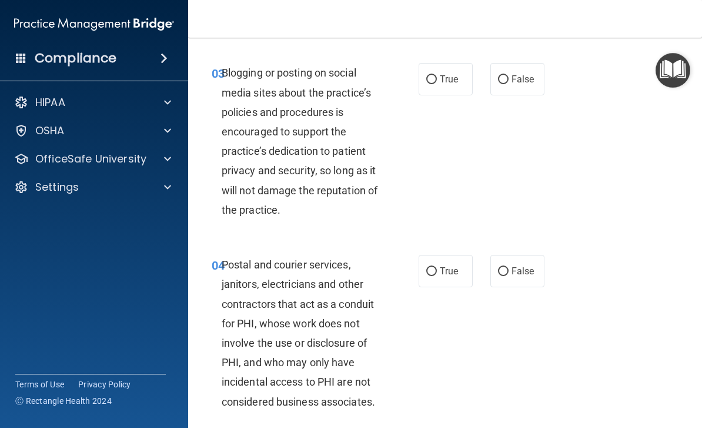
click at [498, 76] on input "False" at bounding box center [503, 79] width 11 height 9
radio input "true"
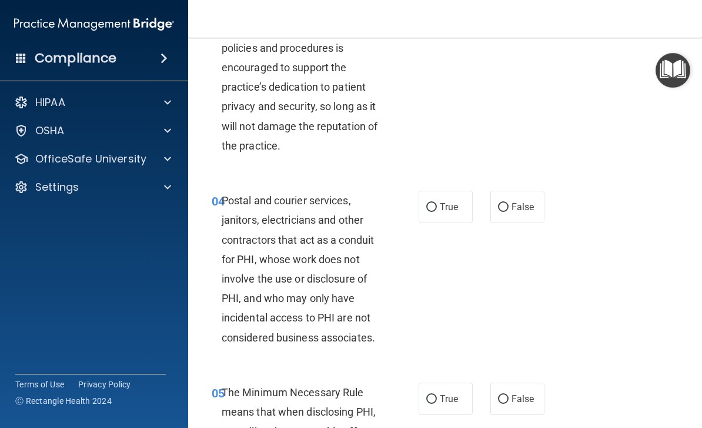
scroll to position [349, 0]
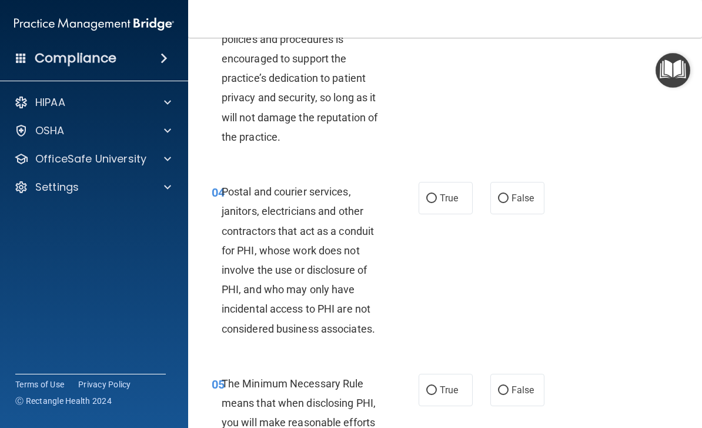
click at [436, 194] on input "True" at bounding box center [431, 198] width 11 height 9
radio input "true"
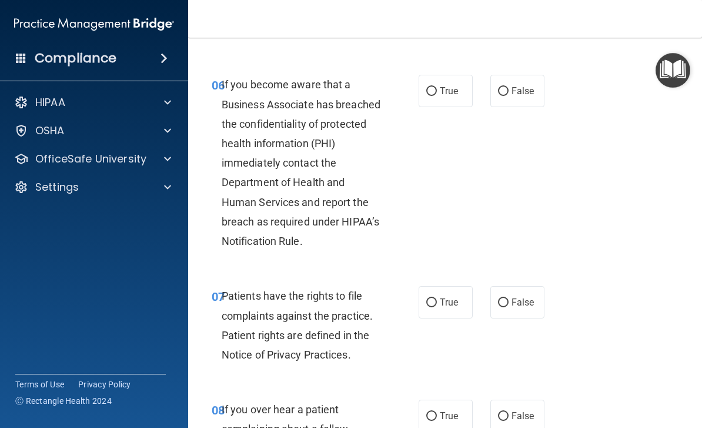
scroll to position [814, 0]
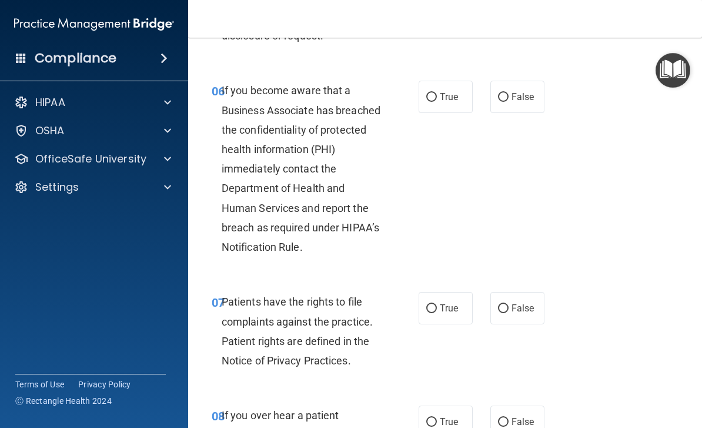
click at [456, 103] on label "True" at bounding box center [446, 97] width 54 height 32
click at [437, 102] on input "True" at bounding box center [431, 97] width 11 height 9
radio input "true"
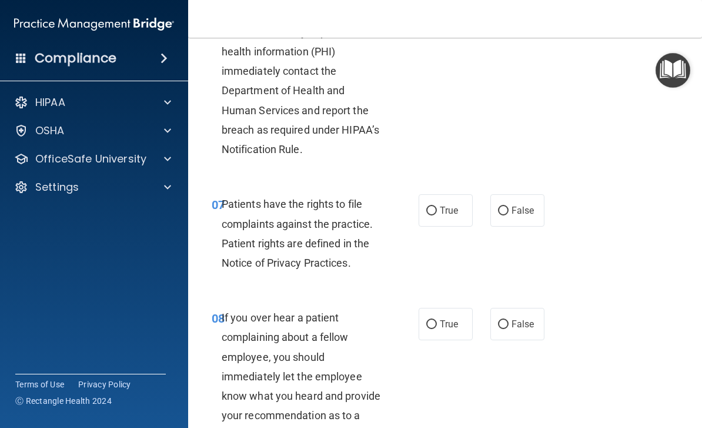
scroll to position [912, 0]
click at [443, 209] on span "True" at bounding box center [449, 209] width 18 height 11
click at [437, 209] on input "True" at bounding box center [431, 210] width 11 height 9
radio input "true"
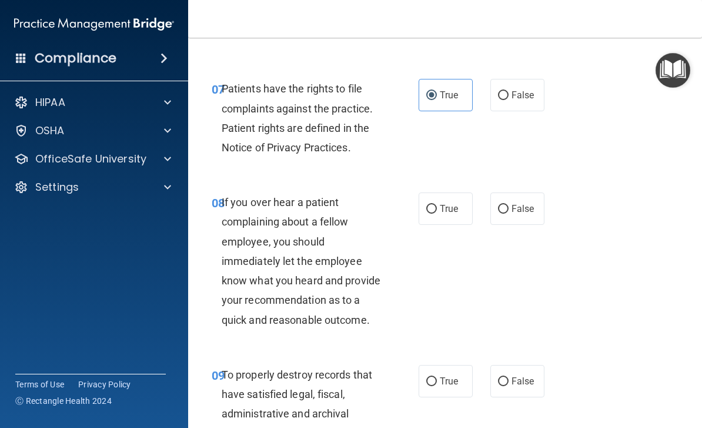
scroll to position [1037, 0]
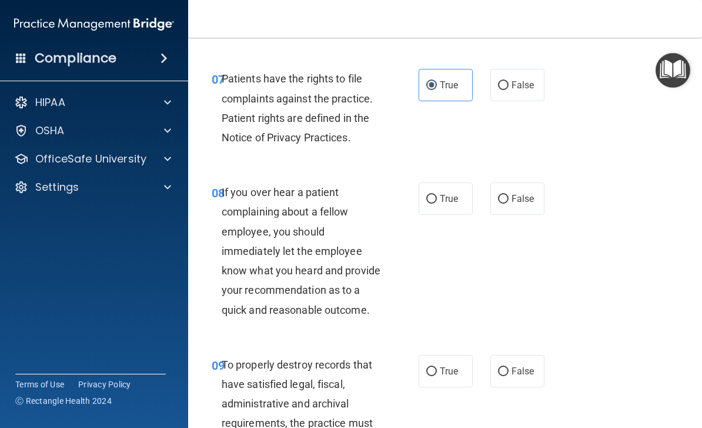
click at [508, 195] on input "False" at bounding box center [503, 199] width 11 height 9
radio input "true"
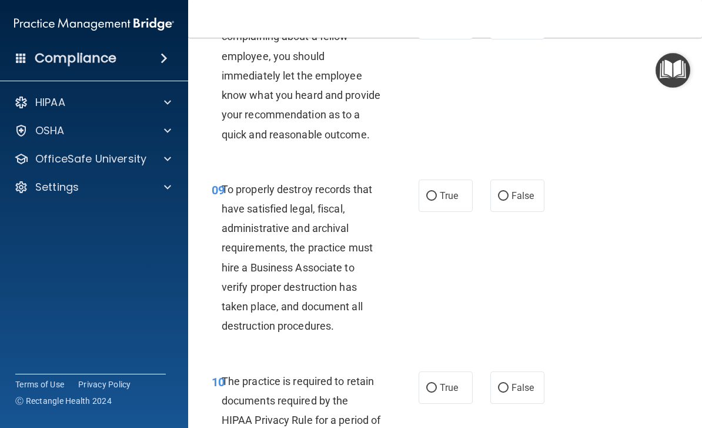
scroll to position [1241, 0]
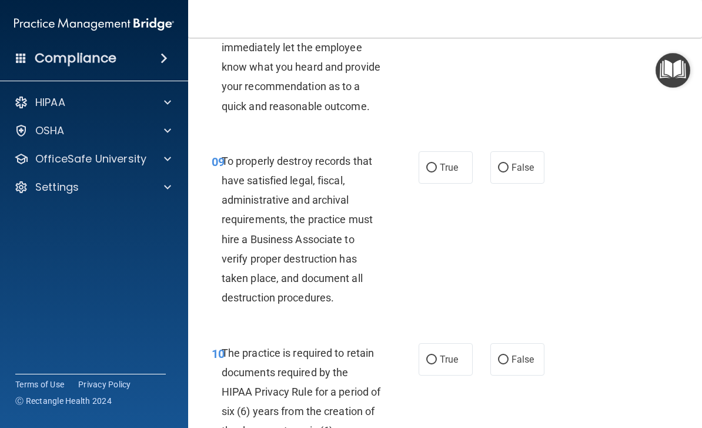
click at [446, 175] on label "True" at bounding box center [446, 167] width 54 height 32
click at [437, 172] on input "True" at bounding box center [431, 168] width 11 height 9
radio input "true"
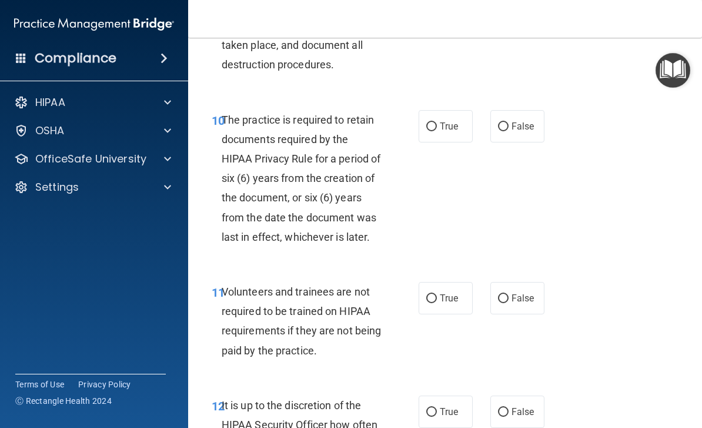
scroll to position [1475, 0]
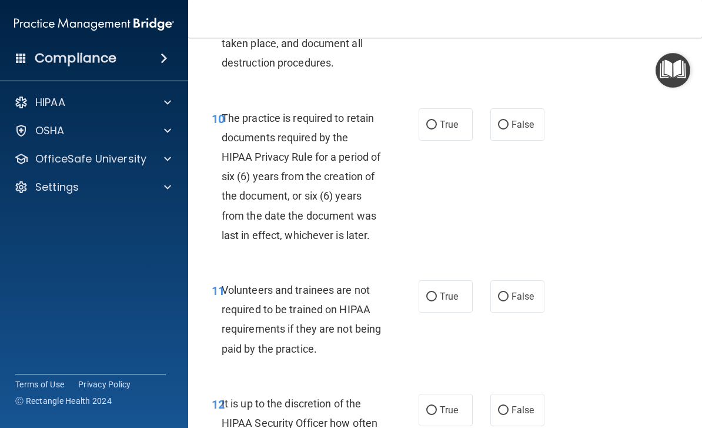
click at [435, 121] on input "True" at bounding box center [431, 125] width 11 height 9
radio input "true"
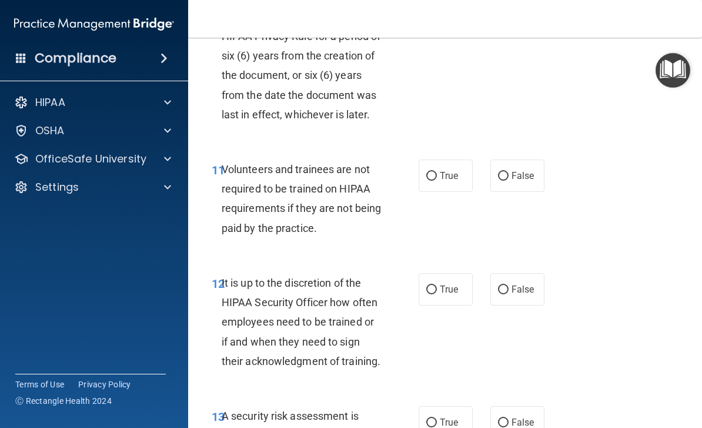
scroll to position [1620, 0]
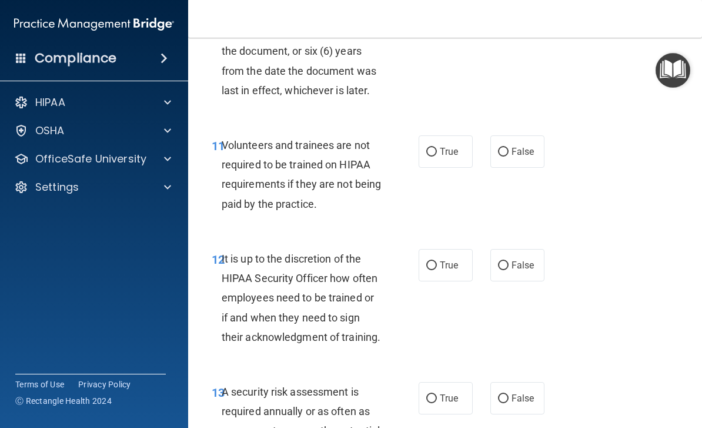
click at [528, 149] on label "False" at bounding box center [518, 151] width 54 height 32
click at [509, 149] on input "False" at bounding box center [503, 152] width 11 height 9
radio input "true"
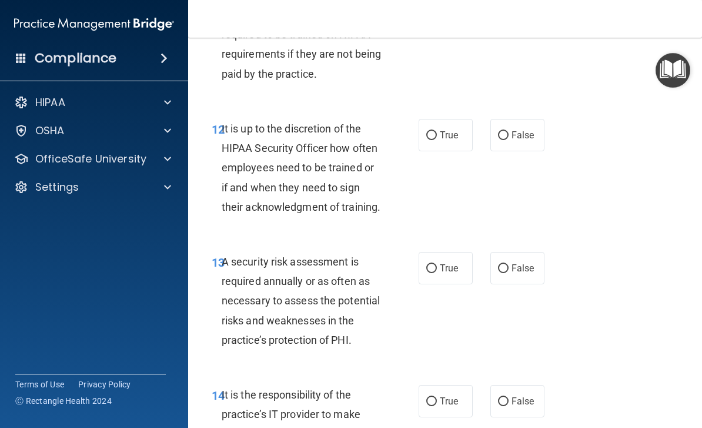
scroll to position [1751, 0]
click at [516, 129] on span "False" at bounding box center [523, 134] width 23 height 11
click at [509, 131] on input "False" at bounding box center [503, 135] width 11 height 9
radio input "true"
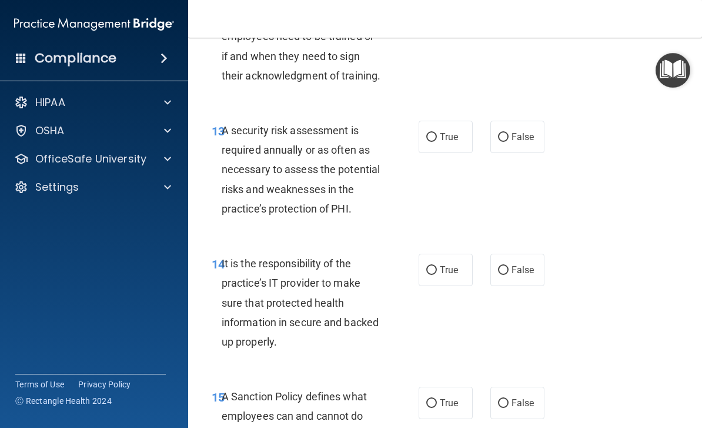
scroll to position [1892, 0]
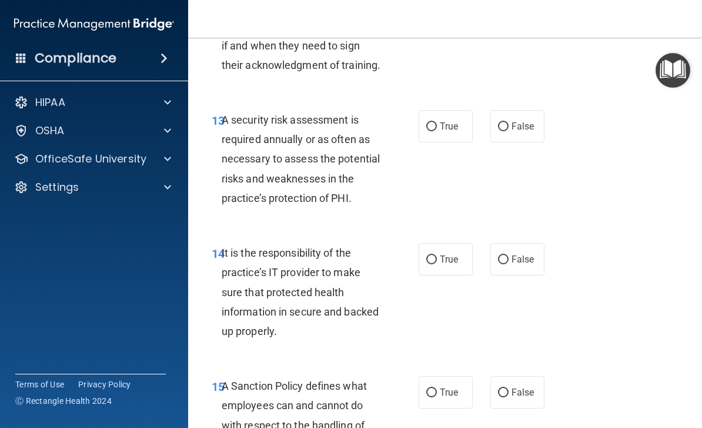
click at [442, 121] on span "True" at bounding box center [449, 126] width 18 height 11
click at [437, 122] on input "True" at bounding box center [431, 126] width 11 height 9
radio input "true"
click at [511, 247] on label "False" at bounding box center [518, 259] width 54 height 32
click at [509, 255] on input "False" at bounding box center [503, 259] width 11 height 9
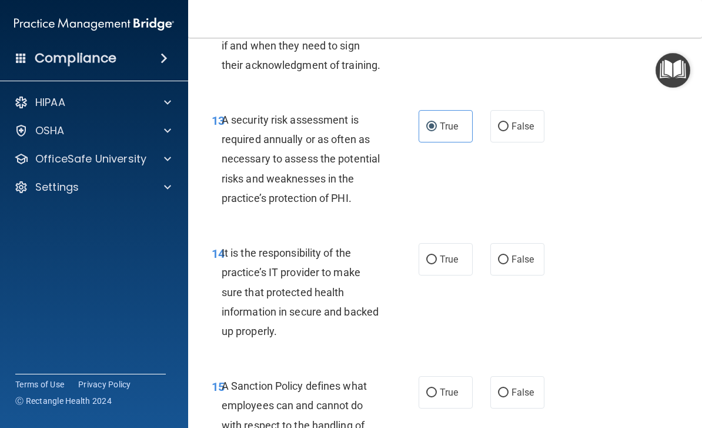
radio input "true"
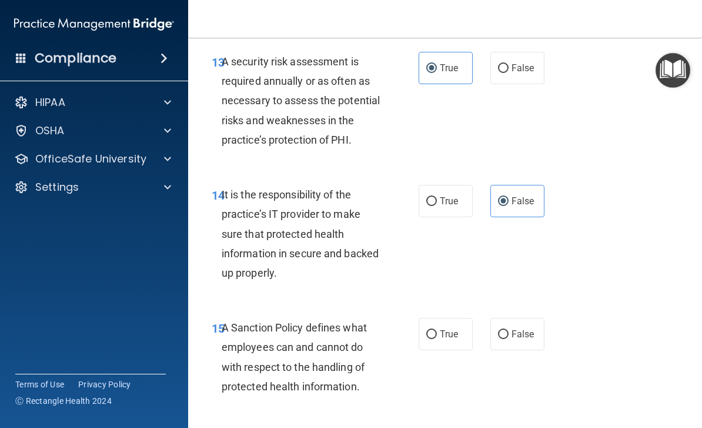
scroll to position [2042, 0]
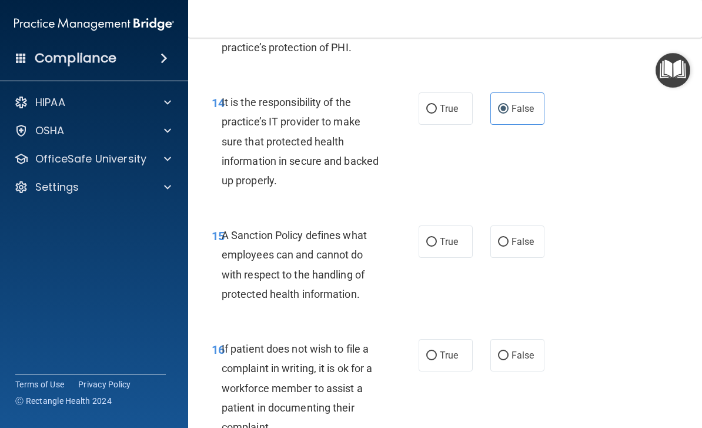
click at [532, 240] on label "False" at bounding box center [518, 241] width 54 height 32
click at [509, 240] on input "False" at bounding box center [503, 242] width 11 height 9
radio input "true"
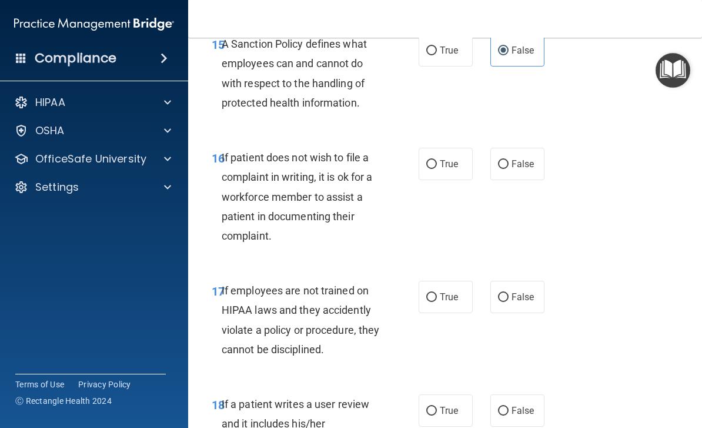
scroll to position [2243, 0]
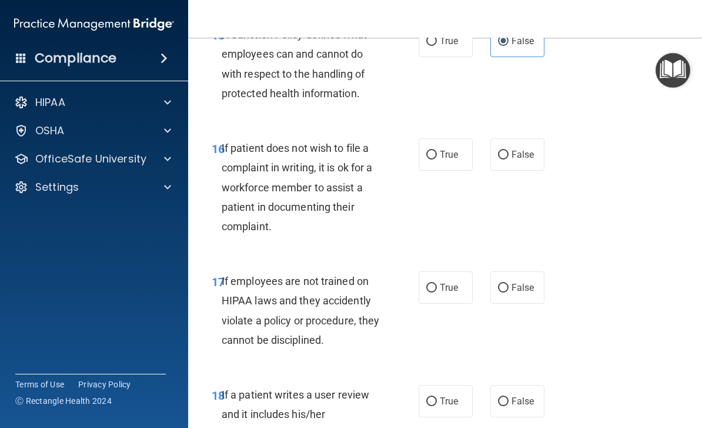
click at [534, 286] on label "False" at bounding box center [518, 287] width 54 height 32
click at [509, 286] on input "False" at bounding box center [503, 288] width 11 height 9
radio input "true"
click at [452, 152] on label "True" at bounding box center [446, 154] width 54 height 32
click at [437, 152] on input "True" at bounding box center [431, 155] width 11 height 9
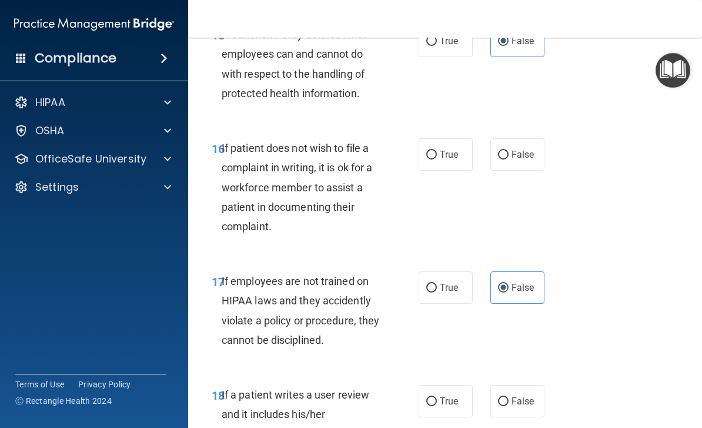
radio input "true"
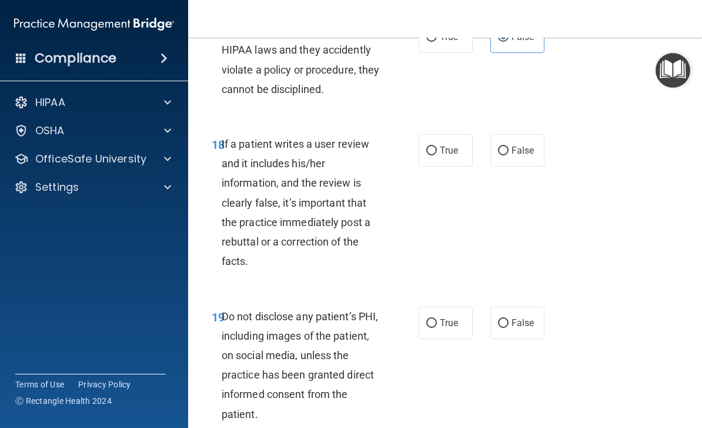
scroll to position [2498, 0]
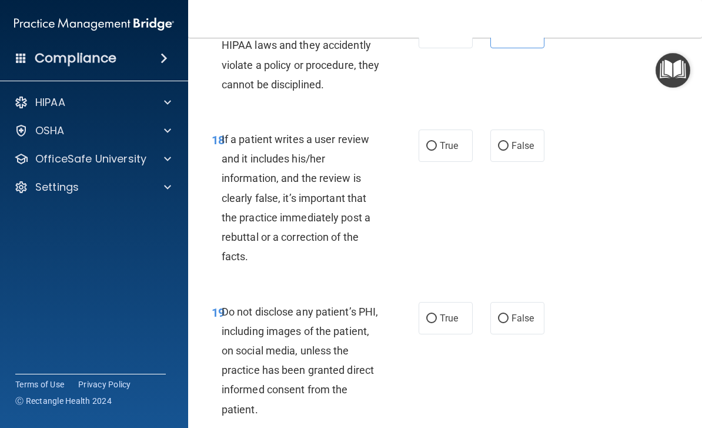
click at [530, 143] on label "False" at bounding box center [518, 145] width 54 height 32
click at [509, 143] on input "False" at bounding box center [503, 146] width 11 height 9
radio input "true"
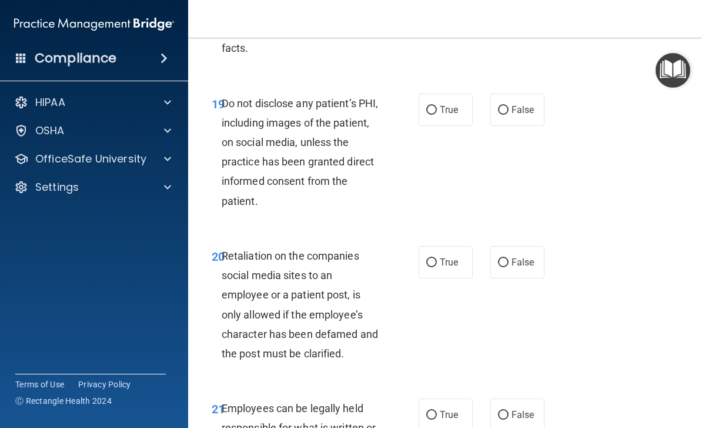
scroll to position [2708, 0]
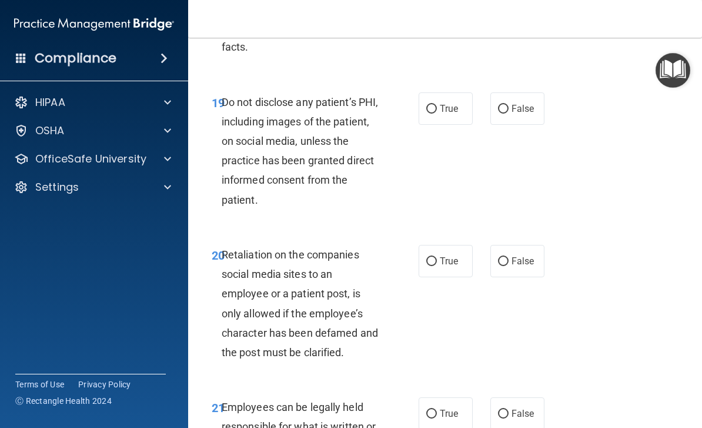
click at [445, 103] on span "True" at bounding box center [449, 108] width 18 height 11
click at [437, 105] on input "True" at bounding box center [431, 109] width 11 height 9
radio input "true"
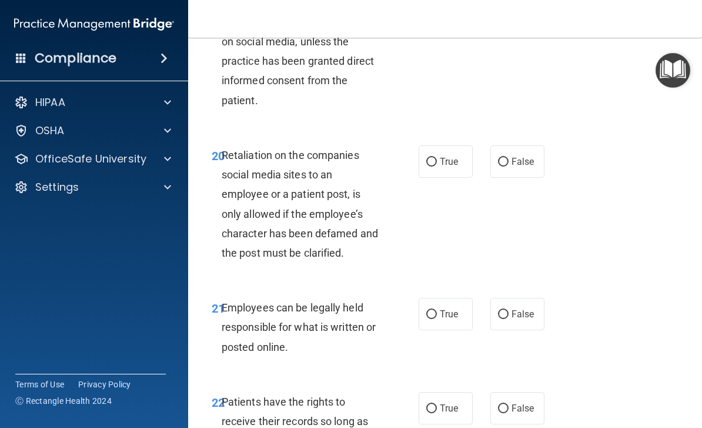
scroll to position [2808, 0]
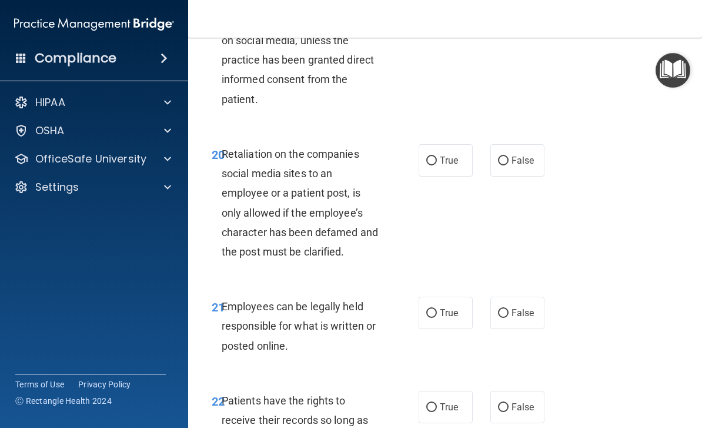
click at [512, 155] on span "False" at bounding box center [523, 160] width 23 height 11
click at [509, 156] on input "False" at bounding box center [503, 160] width 11 height 9
radio input "true"
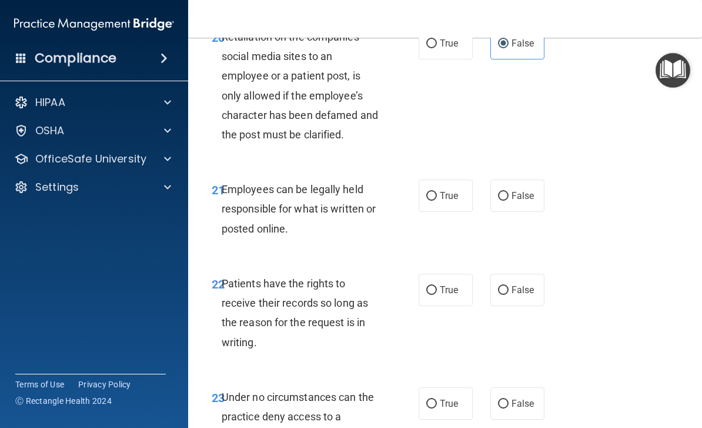
scroll to position [2929, 0]
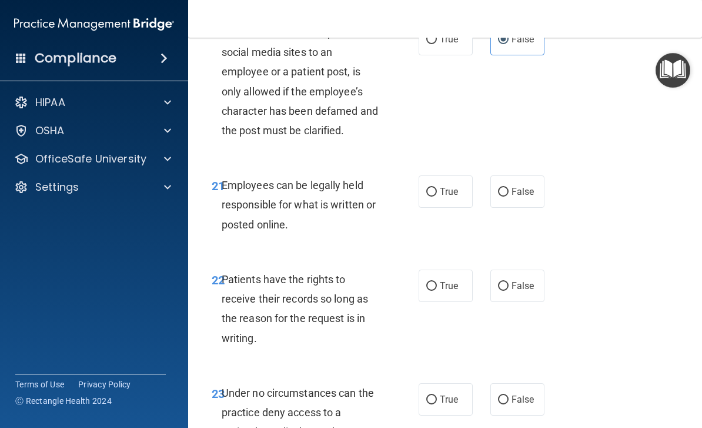
click at [419, 177] on label "True" at bounding box center [446, 191] width 54 height 32
click at [426, 188] on input "True" at bounding box center [431, 192] width 11 height 9
radio input "true"
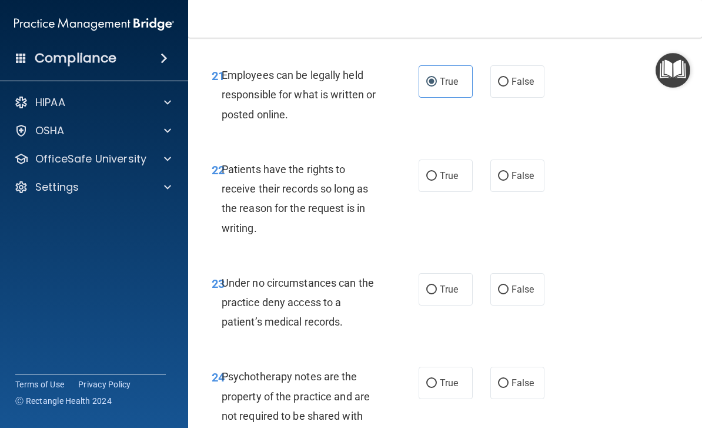
scroll to position [3045, 0]
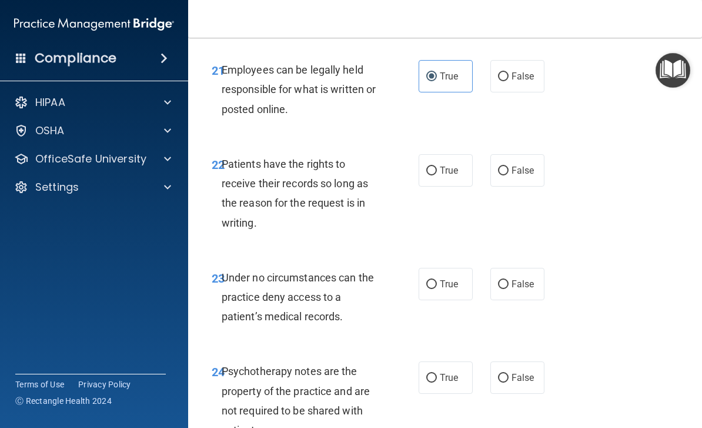
click at [436, 166] on input "True" at bounding box center [431, 170] width 11 height 9
radio input "true"
click at [519, 169] on label "False" at bounding box center [518, 170] width 54 height 32
click at [509, 169] on input "False" at bounding box center [503, 170] width 11 height 9
radio input "true"
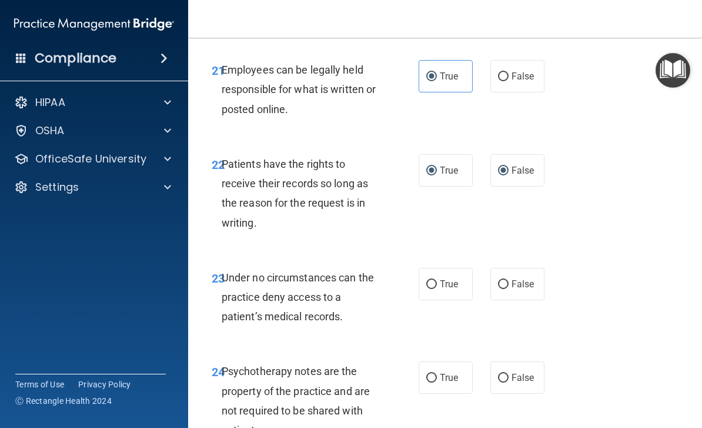
radio input "false"
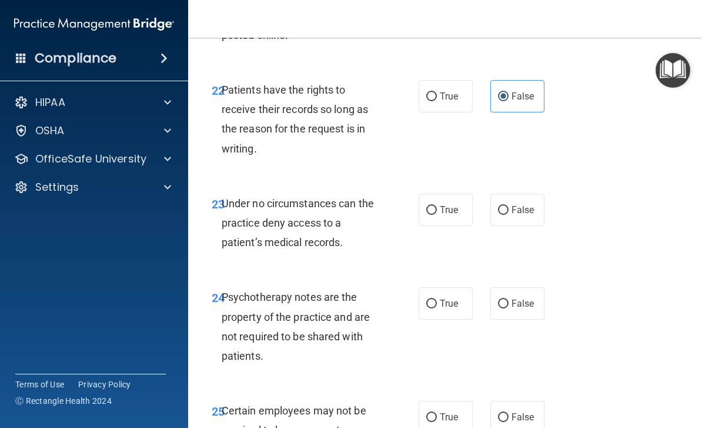
scroll to position [3125, 0]
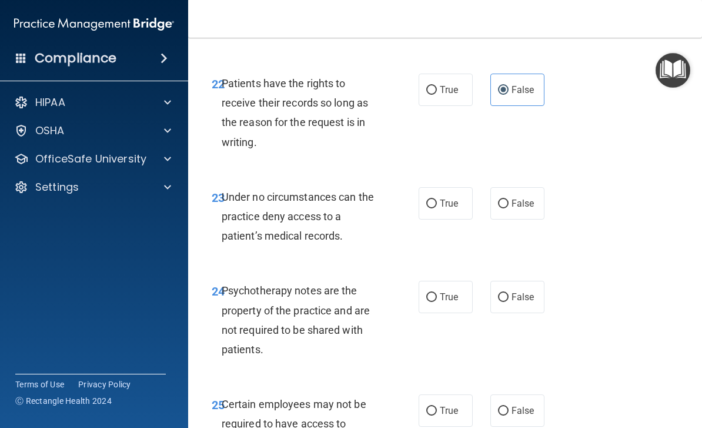
click at [513, 198] on span "False" at bounding box center [523, 203] width 23 height 11
click at [509, 199] on input "False" at bounding box center [503, 203] width 11 height 9
radio input "true"
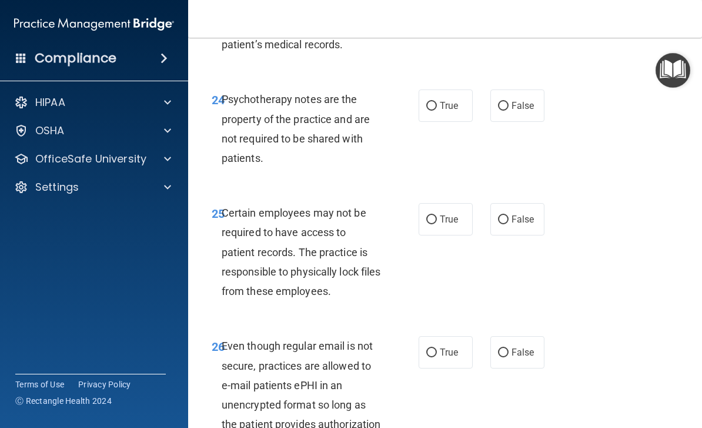
scroll to position [3318, 0]
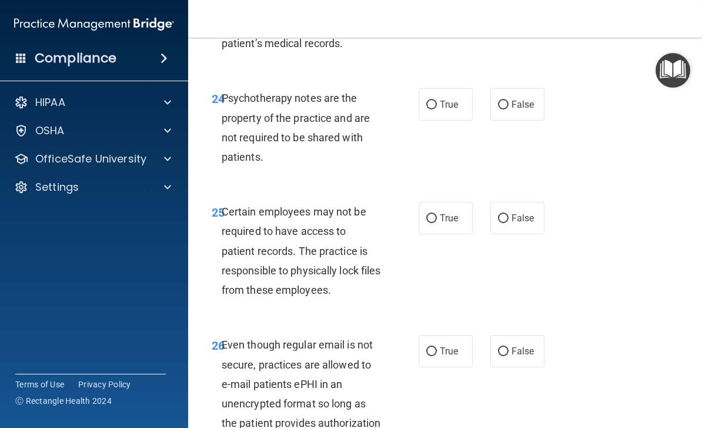
click at [456, 99] on span "True" at bounding box center [449, 104] width 18 height 11
click at [437, 101] on input "True" at bounding box center [431, 105] width 11 height 9
radio input "true"
click at [457, 202] on label "True" at bounding box center [446, 218] width 54 height 32
click at [437, 214] on input "True" at bounding box center [431, 218] width 11 height 9
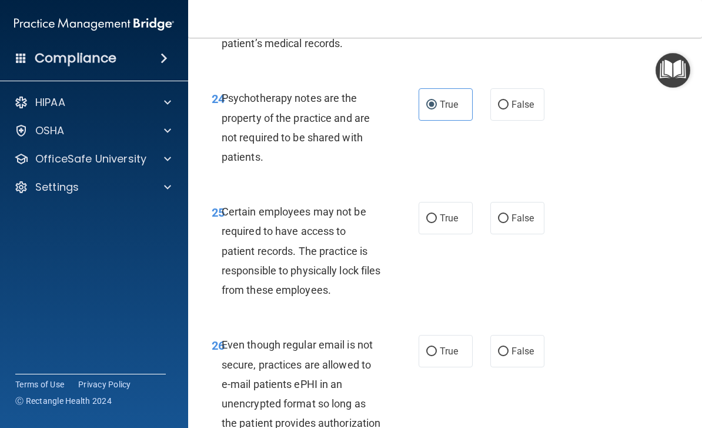
radio input "true"
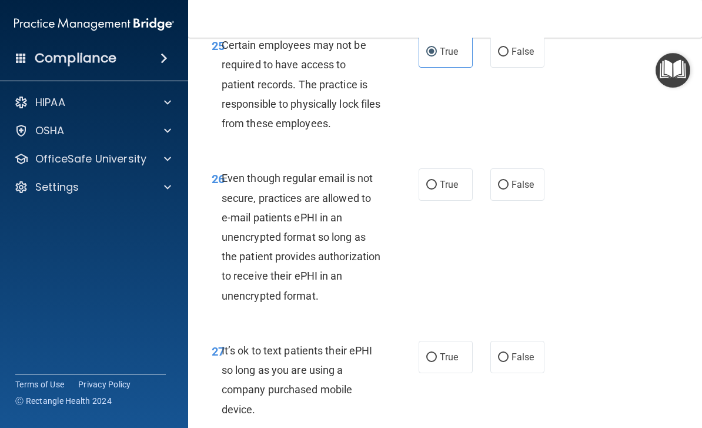
scroll to position [3486, 0]
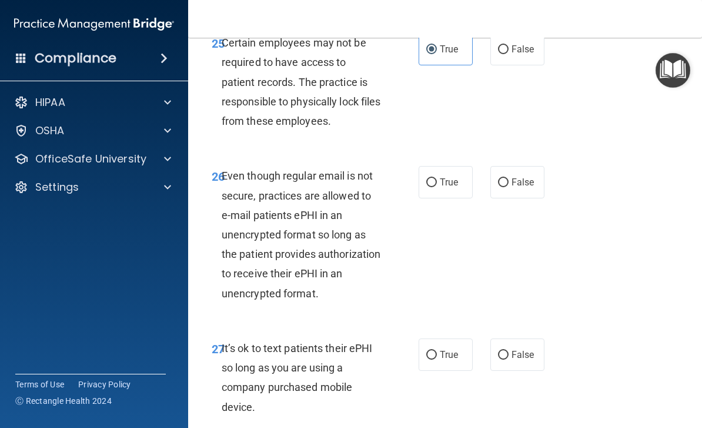
click at [528, 349] on span "False" at bounding box center [523, 354] width 23 height 11
click at [509, 351] on input "False" at bounding box center [503, 355] width 11 height 9
radio input "true"
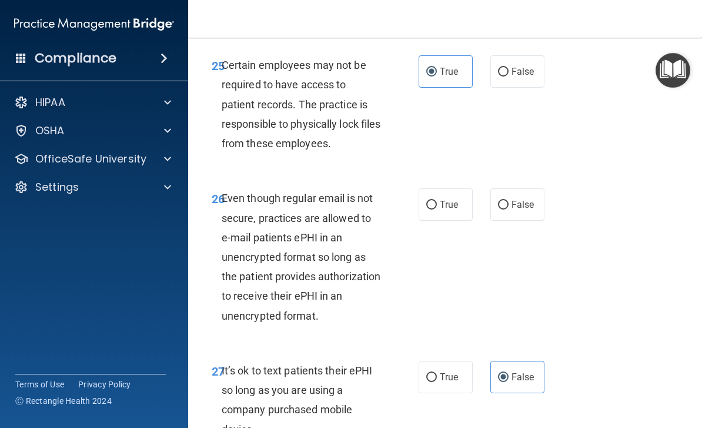
scroll to position [3461, 0]
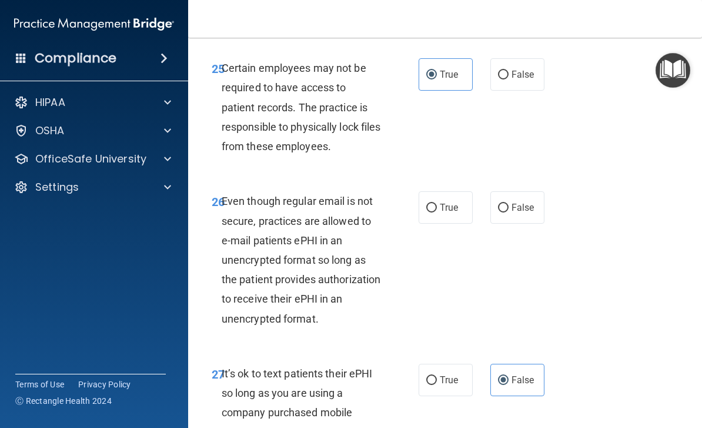
click at [445, 201] on label "True" at bounding box center [446, 207] width 54 height 32
click at [437, 204] on input "True" at bounding box center [431, 208] width 11 height 9
radio input "true"
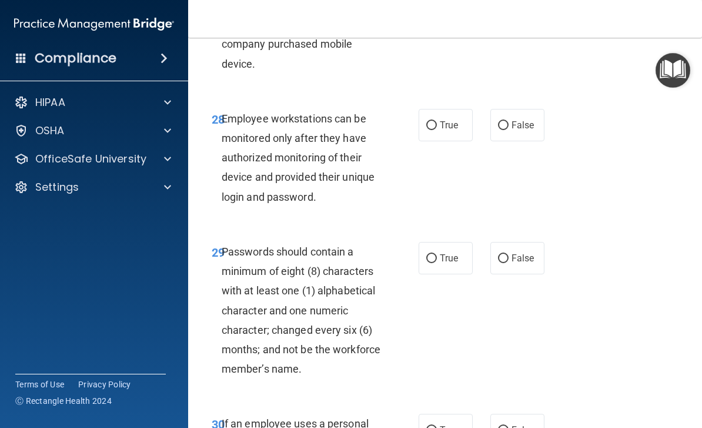
scroll to position [3830, 0]
click at [518, 114] on label "False" at bounding box center [518, 124] width 54 height 32
click at [509, 121] on input "False" at bounding box center [503, 125] width 11 height 9
radio input "true"
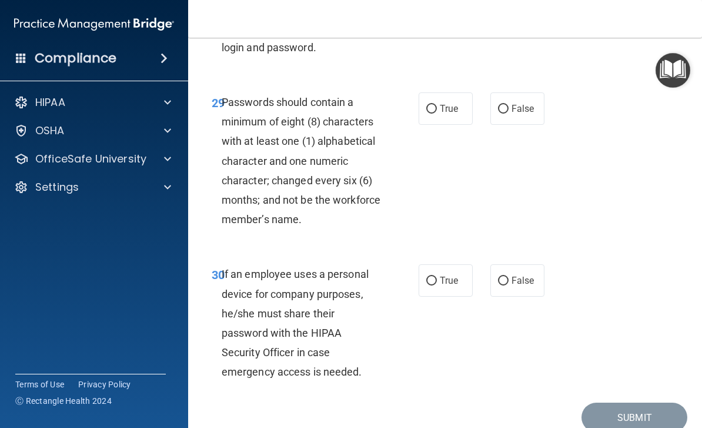
scroll to position [3979, 0]
click at [441, 102] on span "True" at bounding box center [449, 107] width 18 height 11
click at [437, 104] on input "True" at bounding box center [431, 108] width 11 height 9
radio input "true"
click at [515, 274] on span "False" at bounding box center [523, 279] width 23 height 11
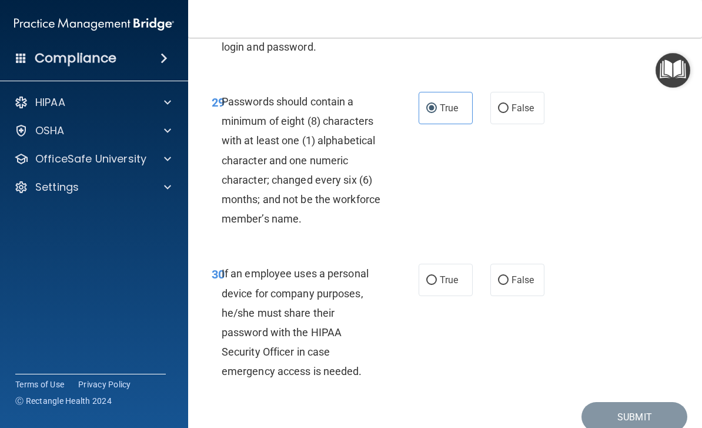
click at [509, 276] on input "False" at bounding box center [503, 280] width 11 height 9
radio input "true"
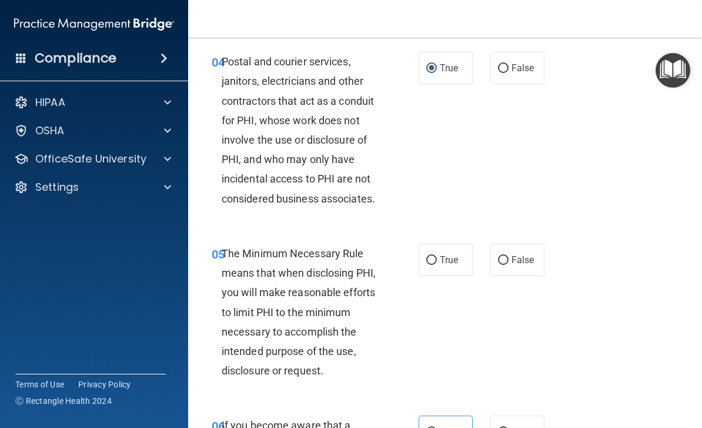
scroll to position [480, 0]
click at [452, 254] on span "True" at bounding box center [449, 259] width 18 height 11
click at [437, 255] on input "True" at bounding box center [431, 259] width 11 height 9
radio input "true"
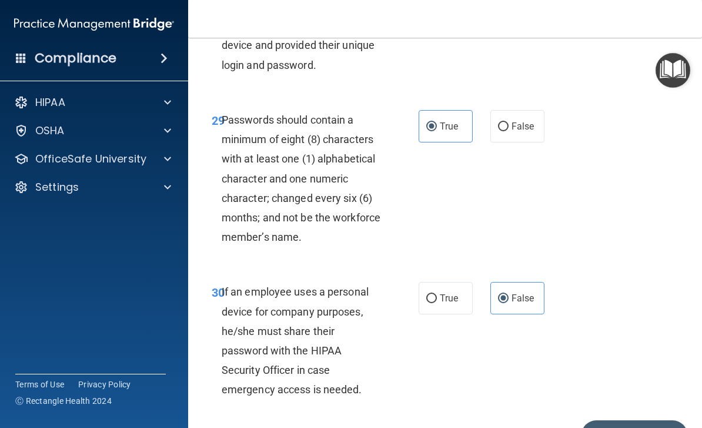
scroll to position [3959, 0]
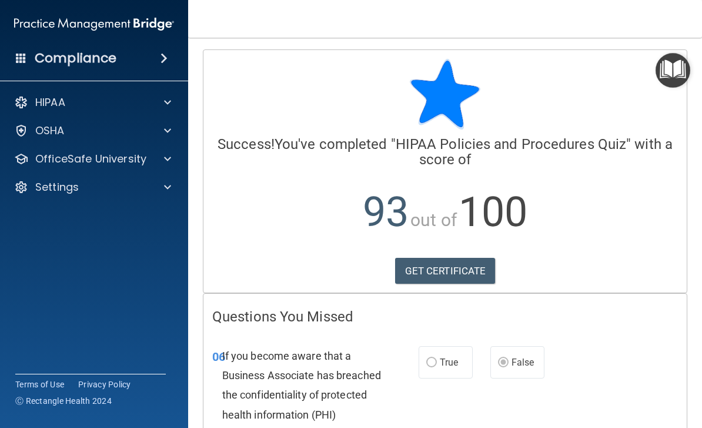
click at [468, 272] on link "GET CERTIFICATE" at bounding box center [445, 271] width 101 height 26
